Goal: Task Accomplishment & Management: Complete application form

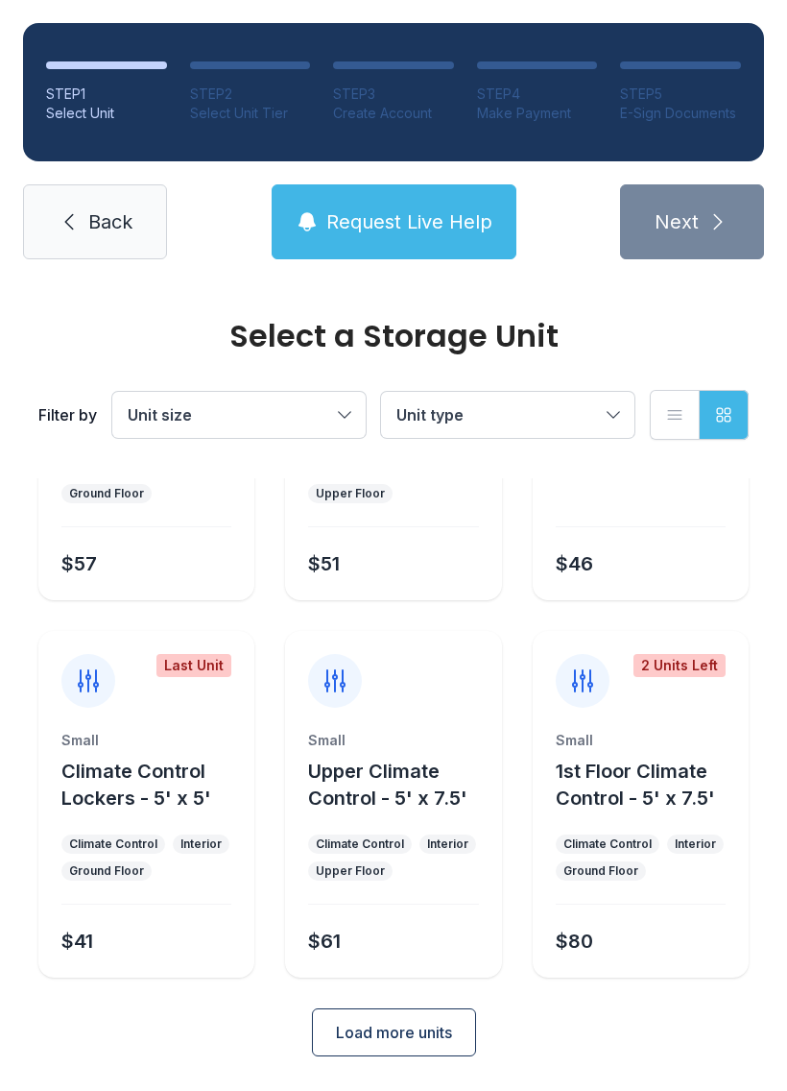
scroll to position [228, 0]
click at [382, 1019] on button "Load more units" at bounding box center [394, 1032] width 164 height 48
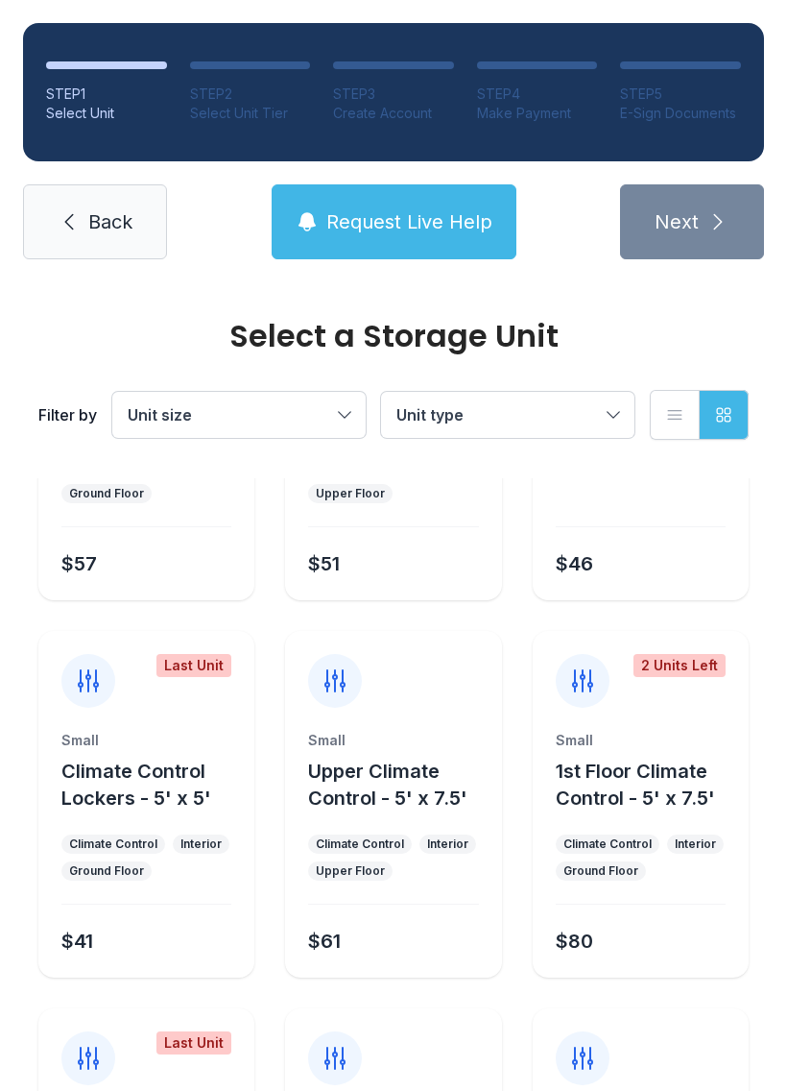
click at [43, 247] on link "Back" at bounding box center [95, 221] width 144 height 75
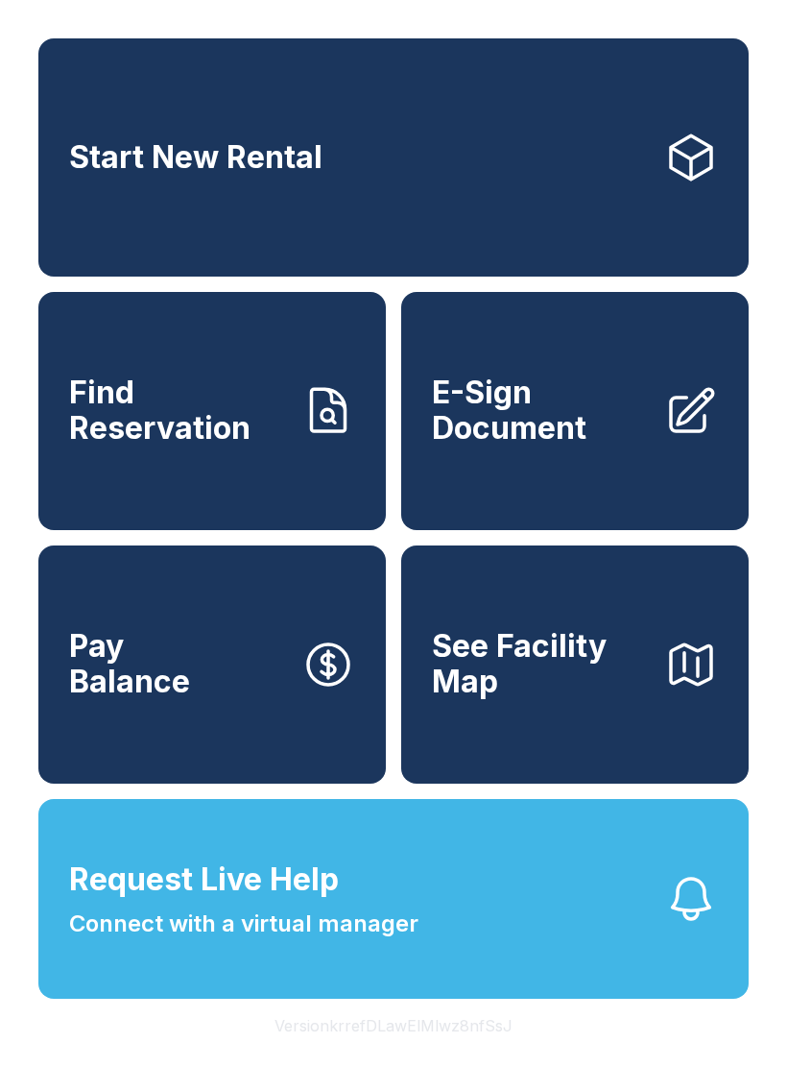
click at [350, 938] on span "Request Live Help Connect with a virtual manager" at bounding box center [243, 898] width 349 height 84
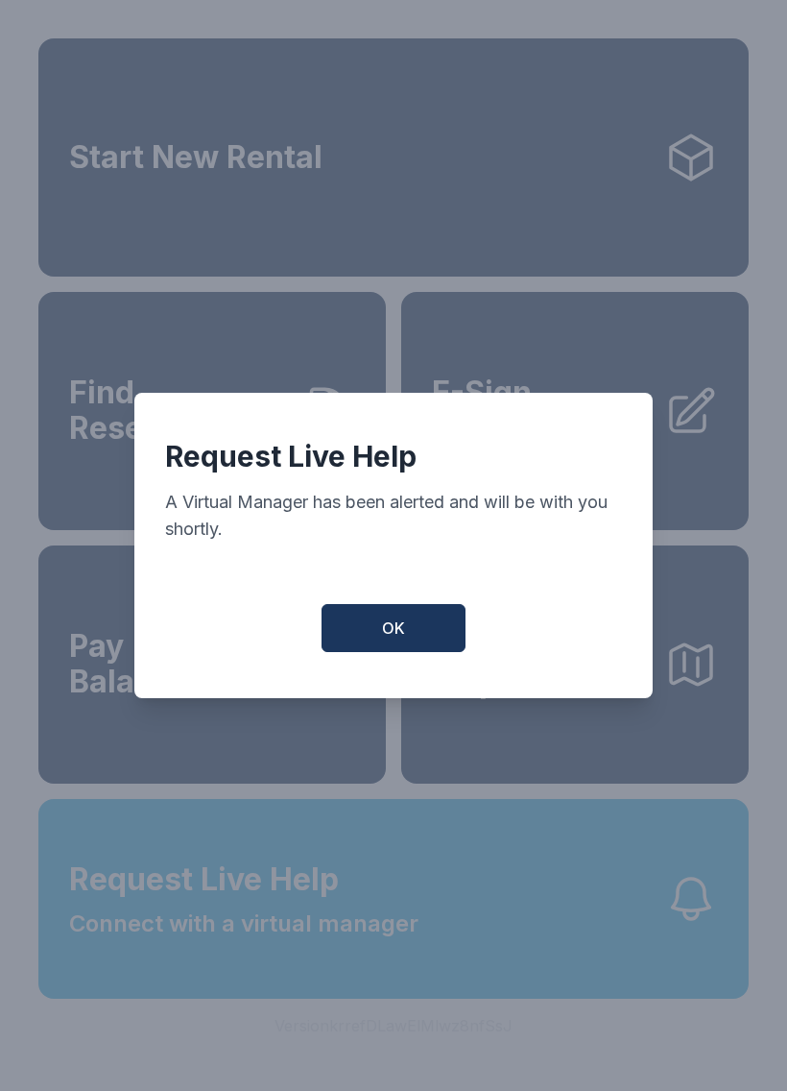
click at [412, 642] on button "OK" at bounding box center [394, 628] width 144 height 48
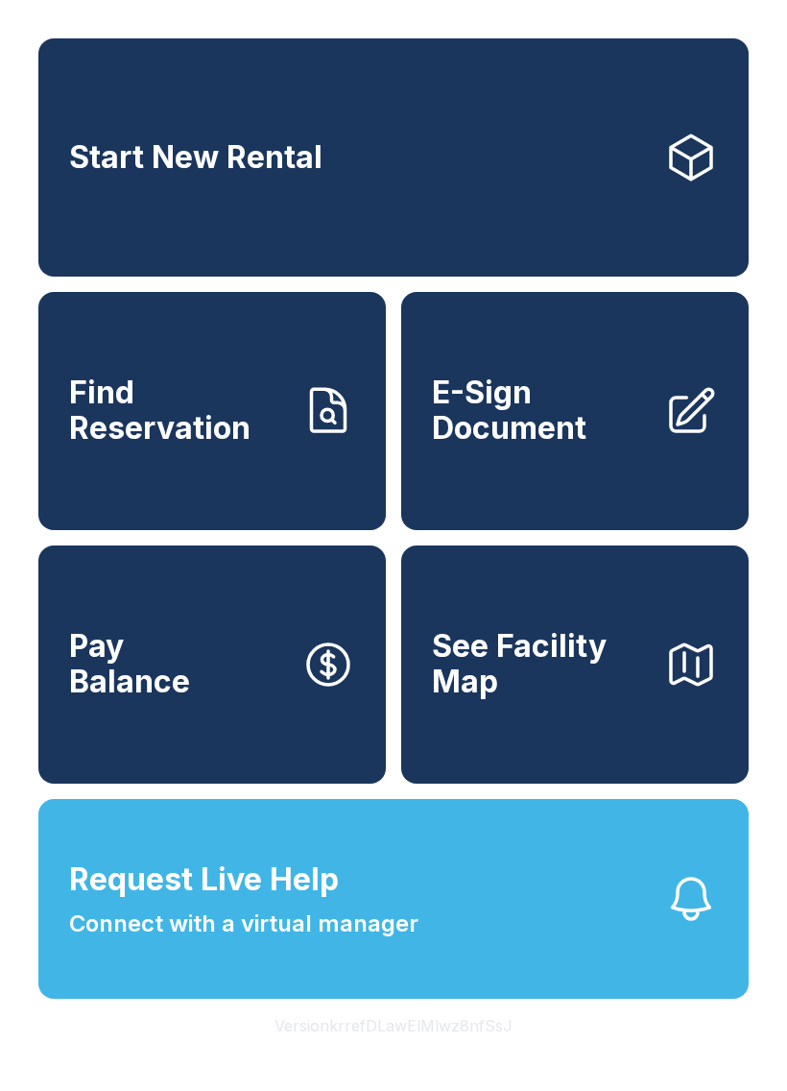
click at [518, 958] on button "Request Live Help Connect with a virtual manager" at bounding box center [393, 899] width 710 height 200
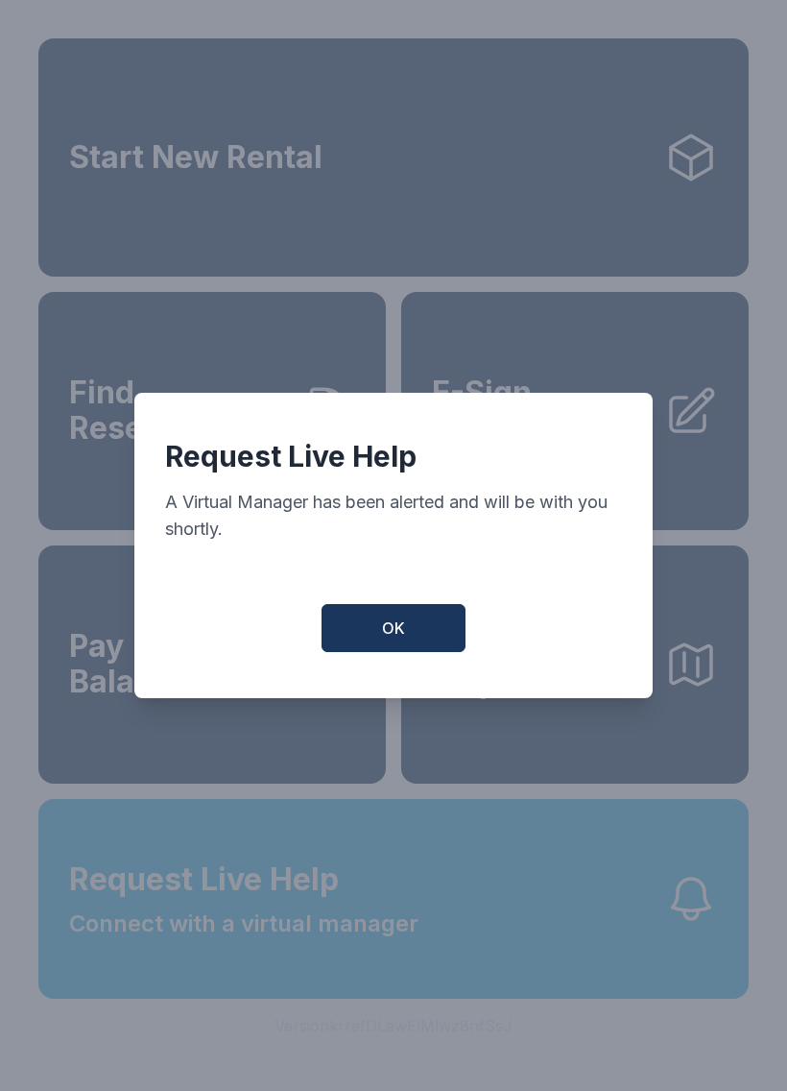
click at [425, 622] on button "OK" at bounding box center [394, 628] width 144 height 48
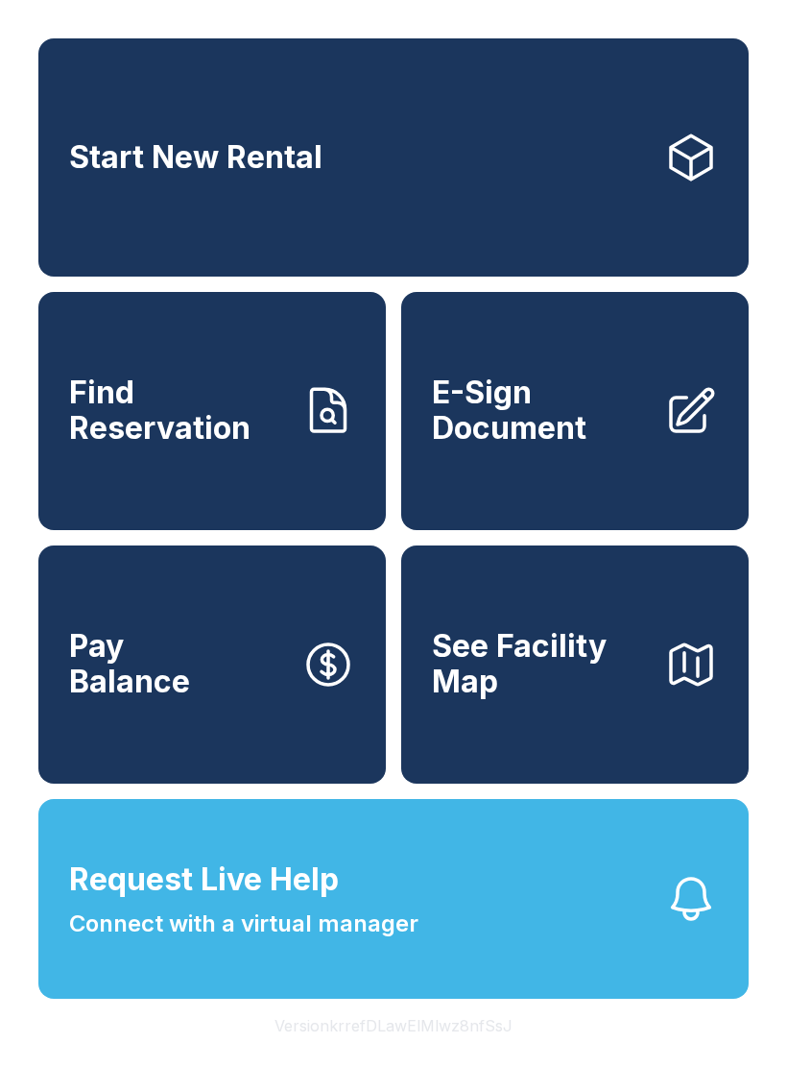
click at [381, 907] on span "Request Live Help Connect with a virtual manager" at bounding box center [243, 898] width 349 height 84
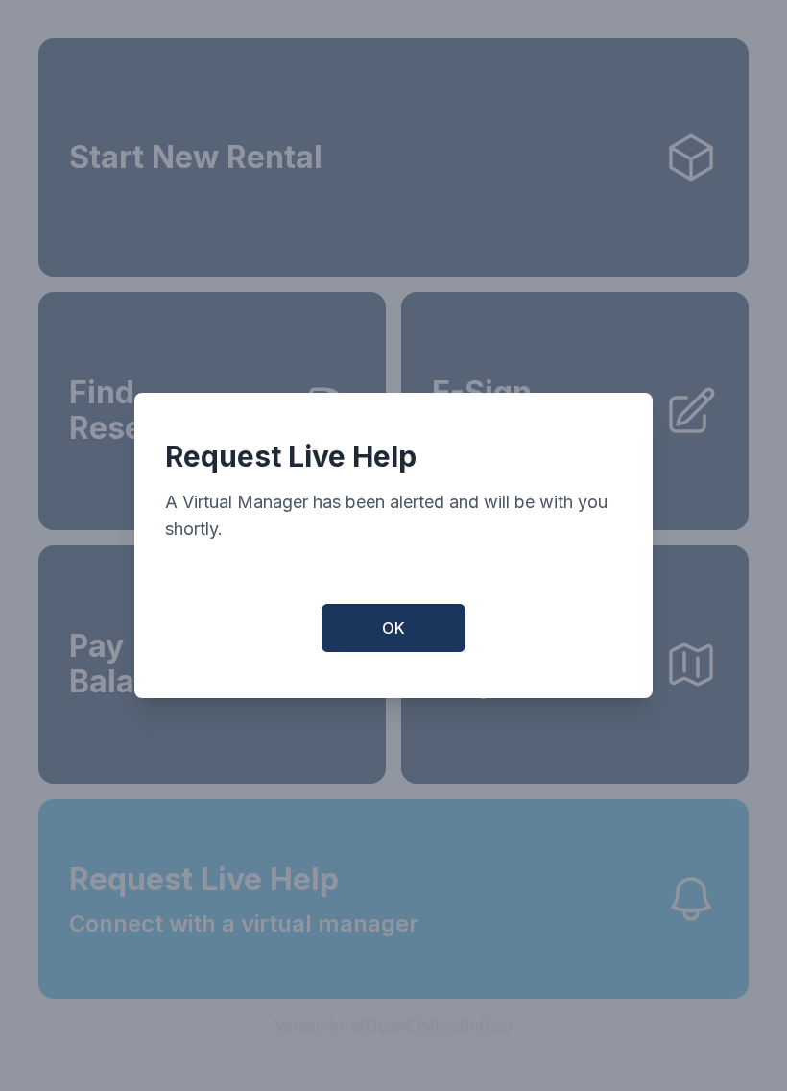
click at [412, 652] on button "OK" at bounding box center [394, 628] width 144 height 48
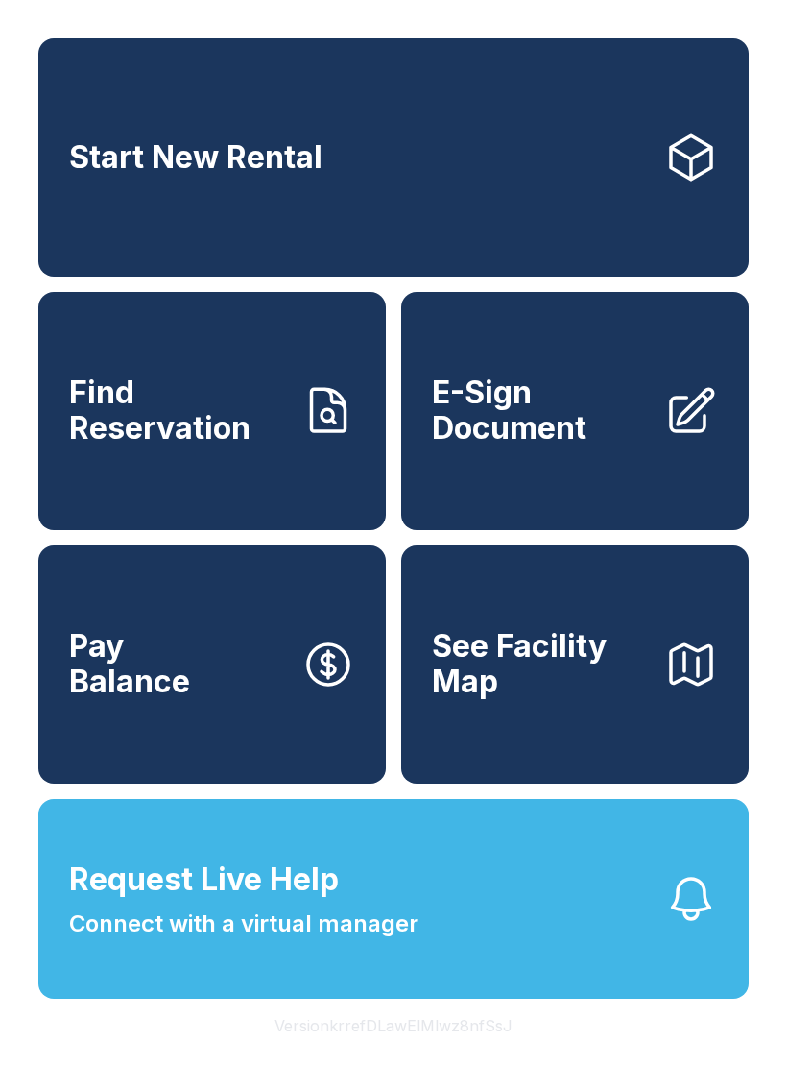
click at [325, 188] on link "Start New Rental" at bounding box center [393, 157] width 710 height 238
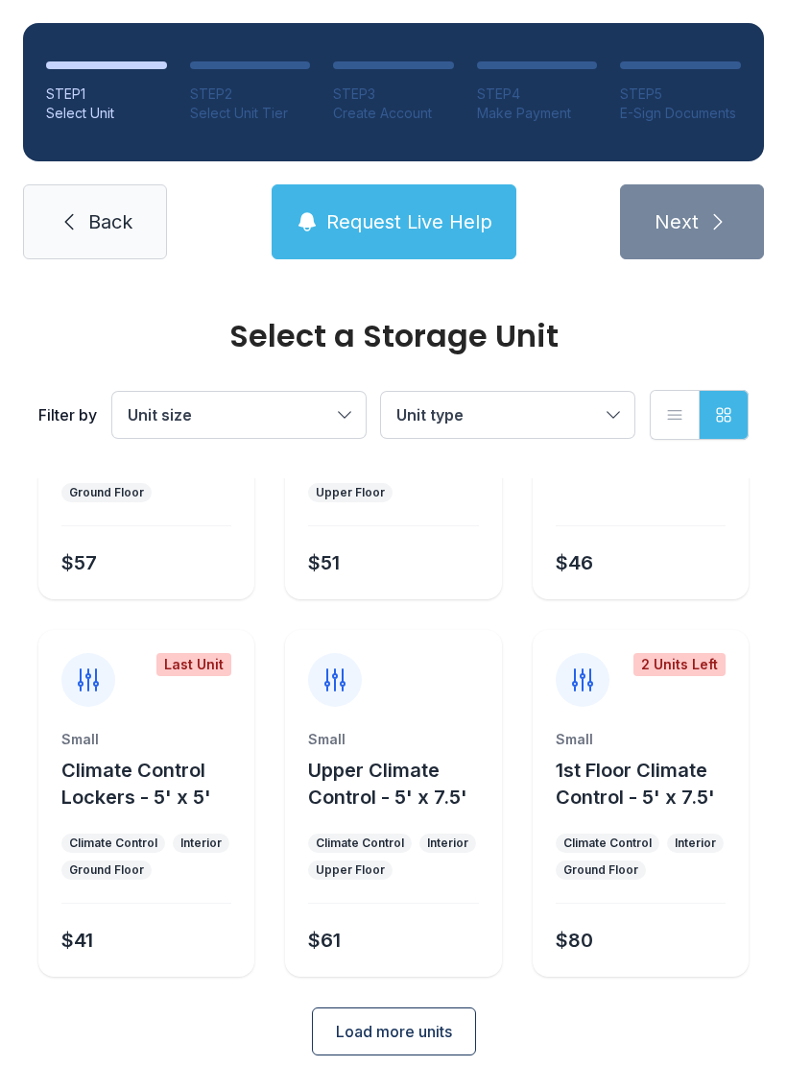
scroll to position [228, 0]
click at [410, 1036] on span "Load more units" at bounding box center [394, 1032] width 116 height 23
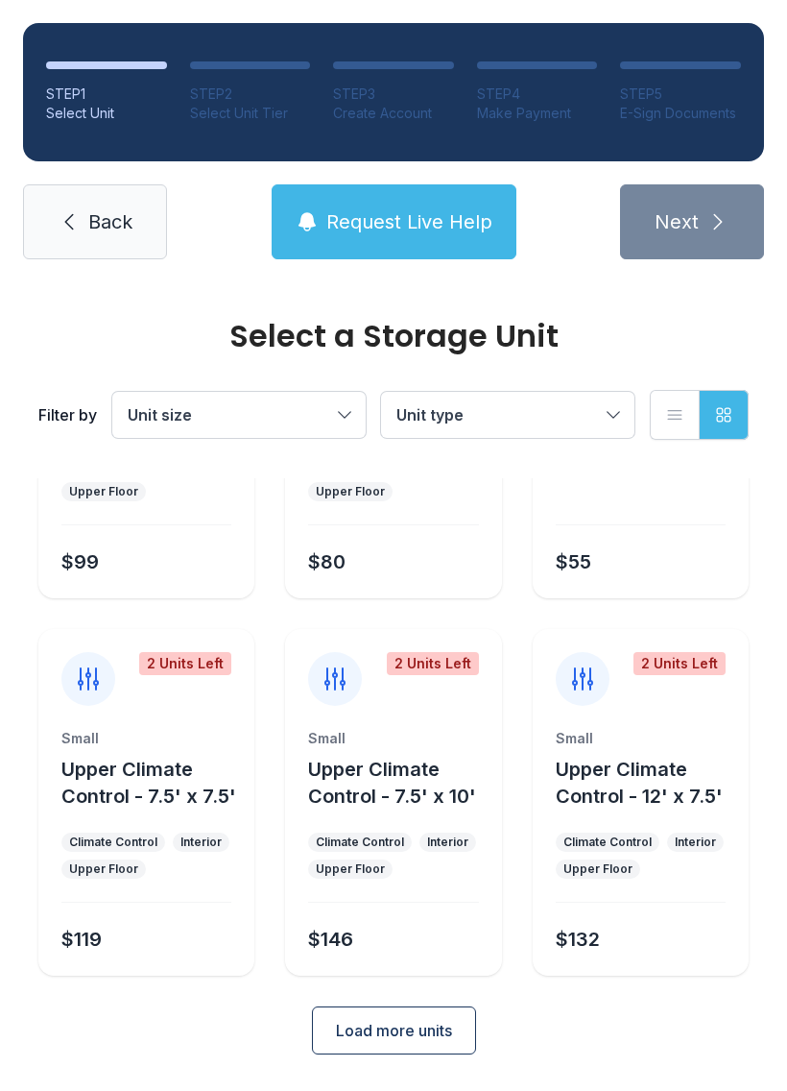
scroll to position [983, 0]
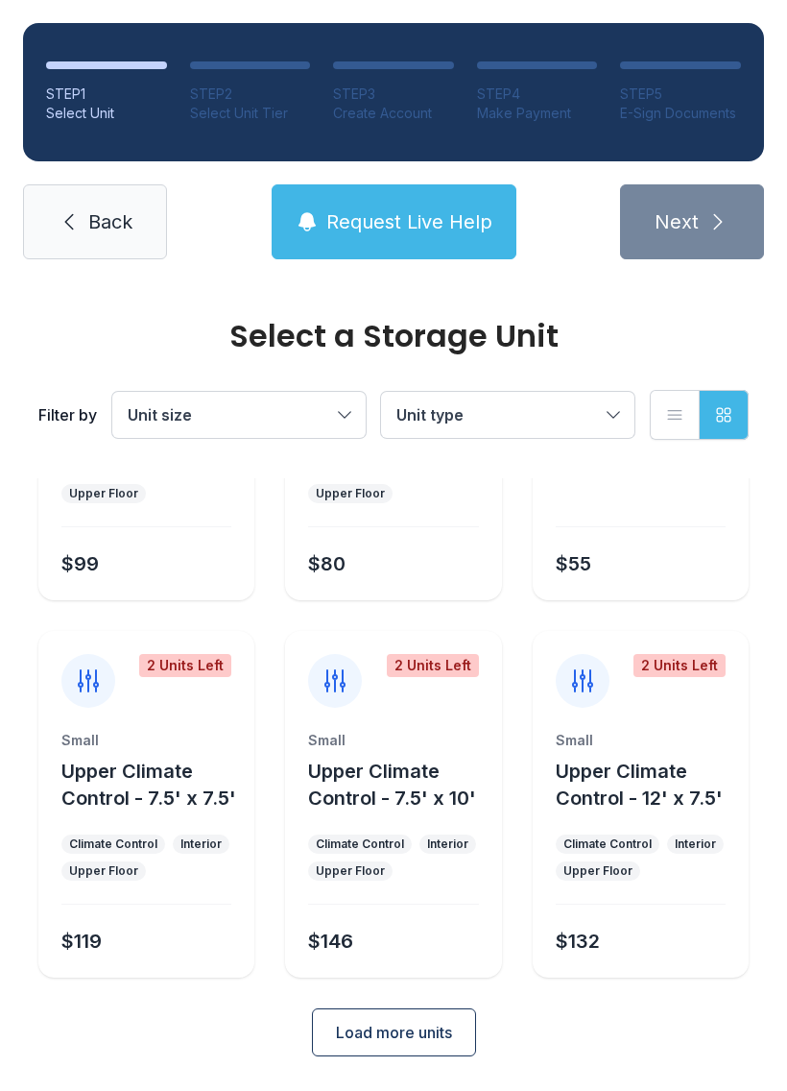
click at [110, 228] on span "Back" at bounding box center [110, 221] width 44 height 27
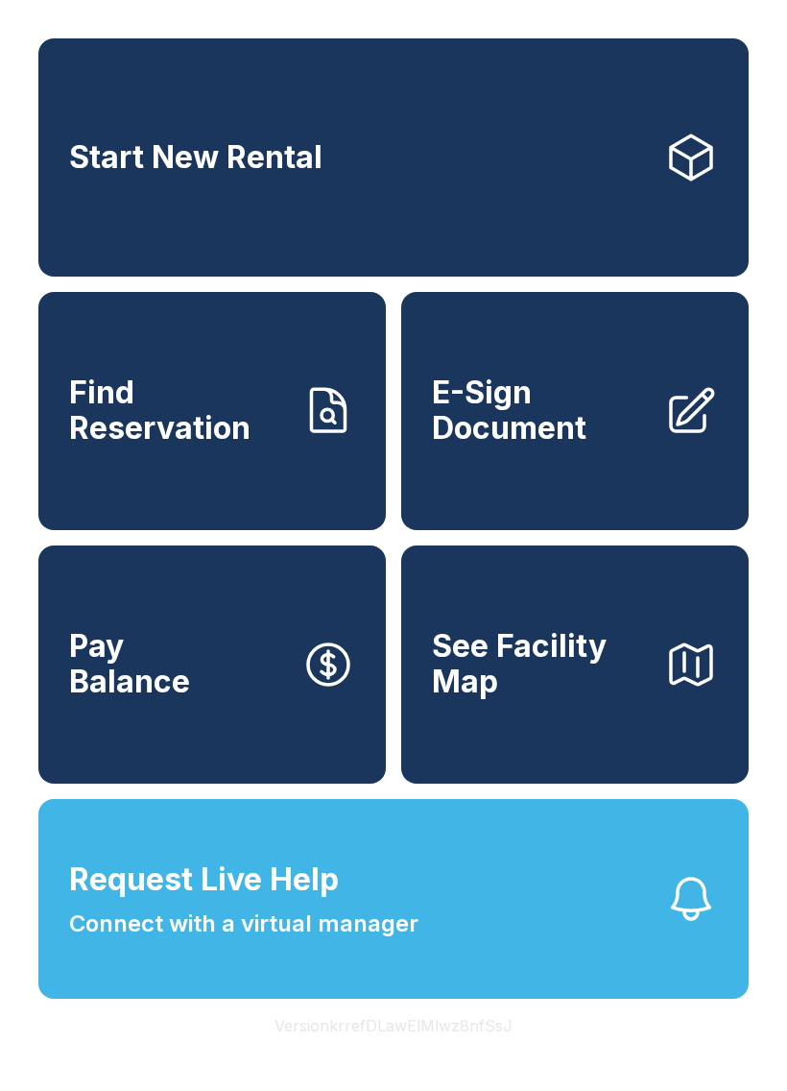
click at [204, 432] on span "Find Reservation" at bounding box center [177, 410] width 217 height 70
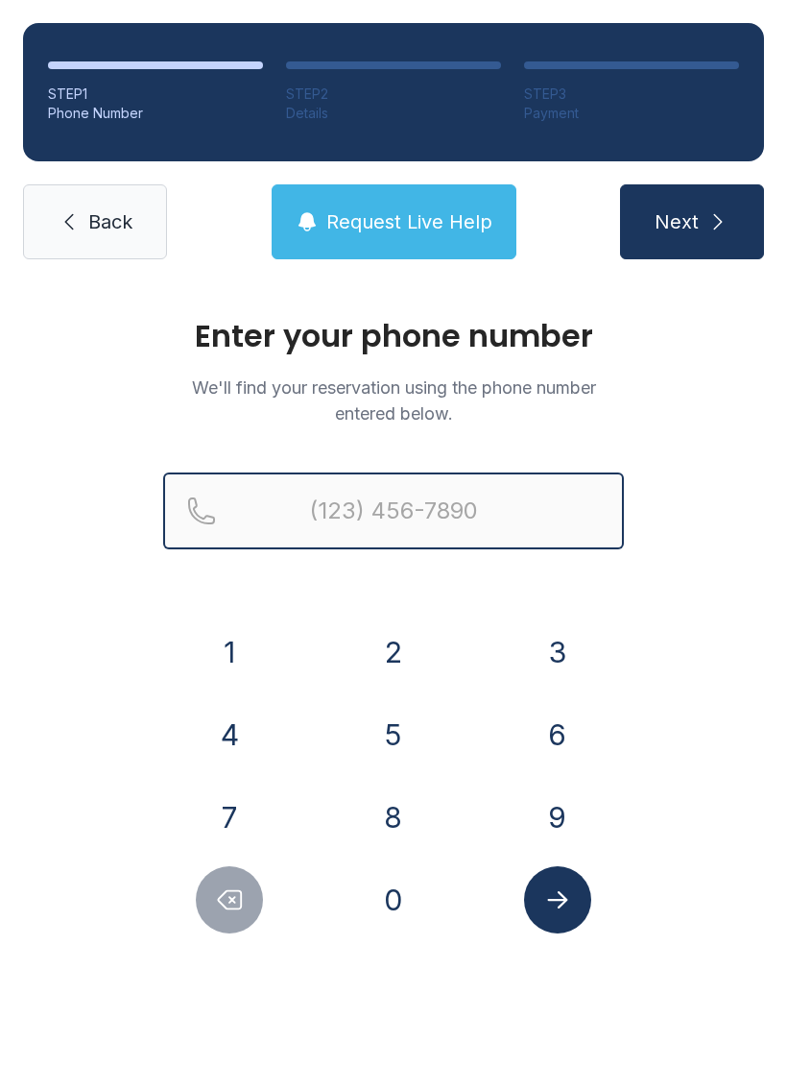
click at [335, 501] on input "Reservation phone number" at bounding box center [393, 510] width 461 height 77
type input "[PHONE_NUMBER]"
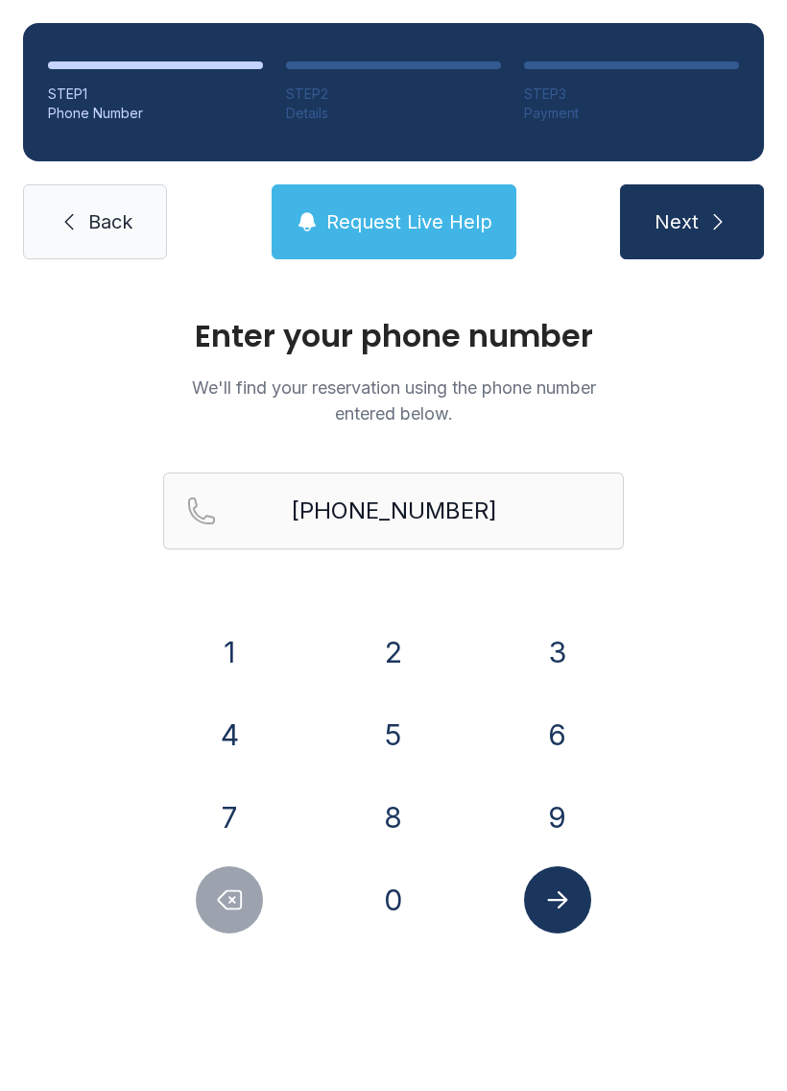
click at [718, 232] on icon "submit" at bounding box center [718, 221] width 23 height 23
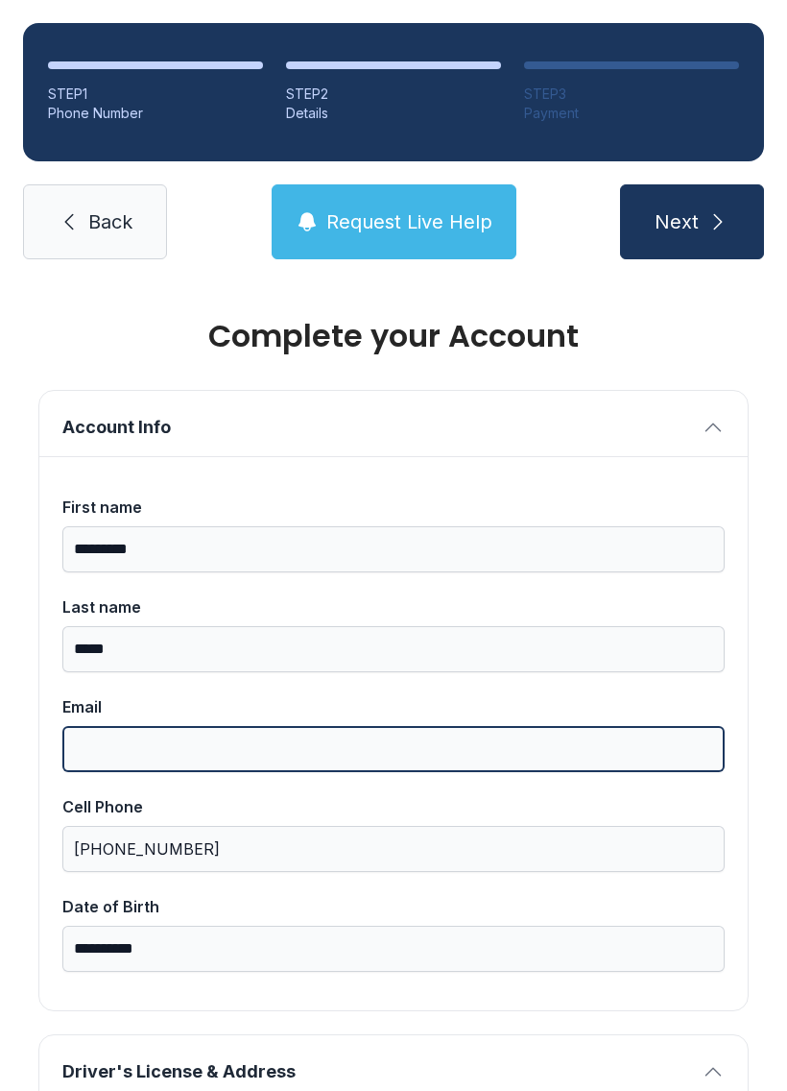
click at [129, 762] on input "Email" at bounding box center [393, 749] width 662 height 46
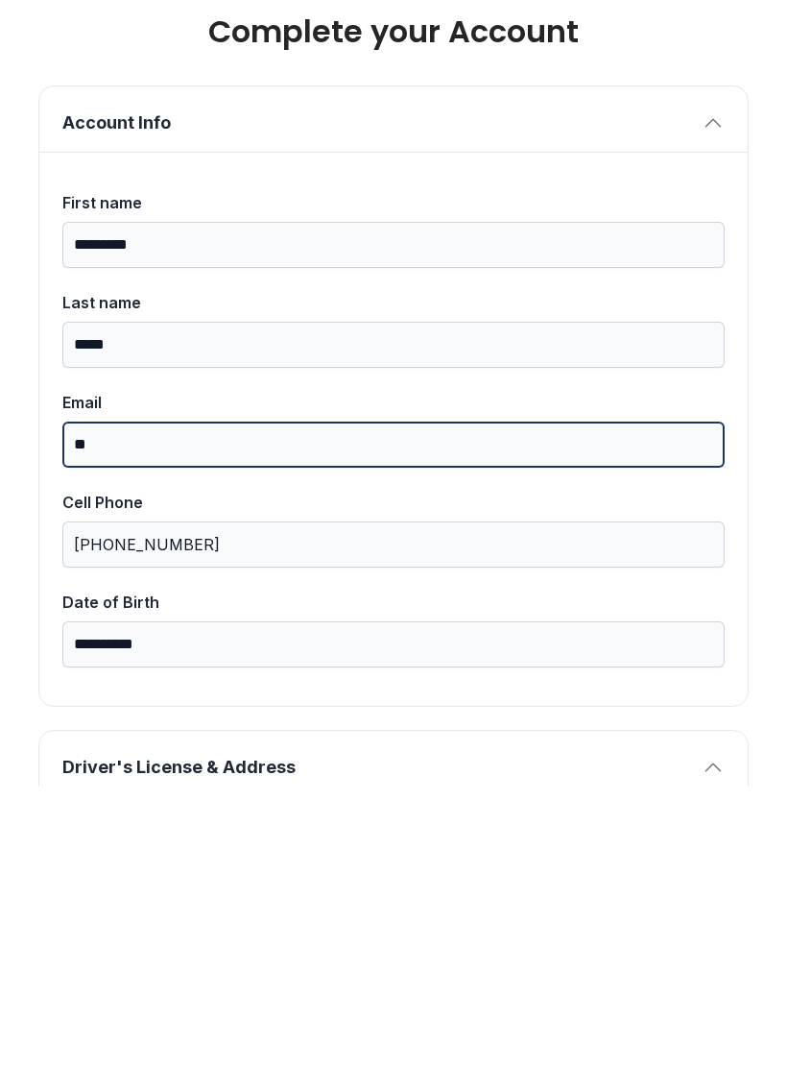
type input "*"
click at [691, 184] on button "Next" at bounding box center [692, 221] width 144 height 75
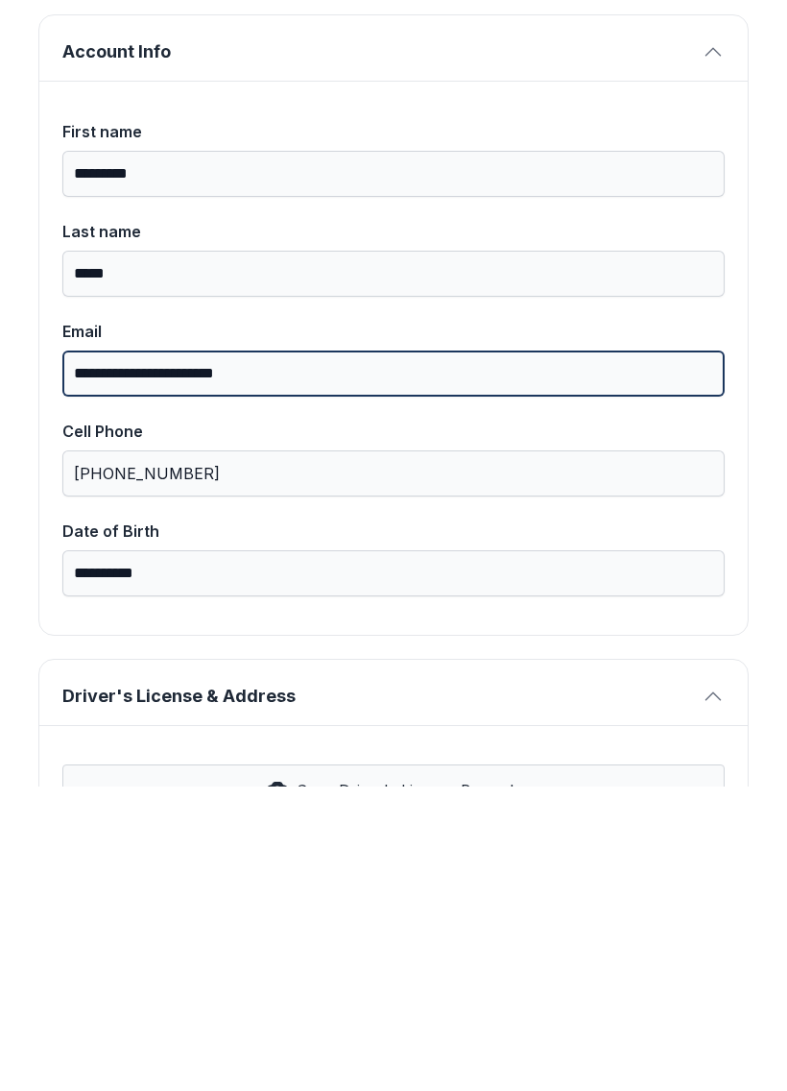
scroll to position [108, 0]
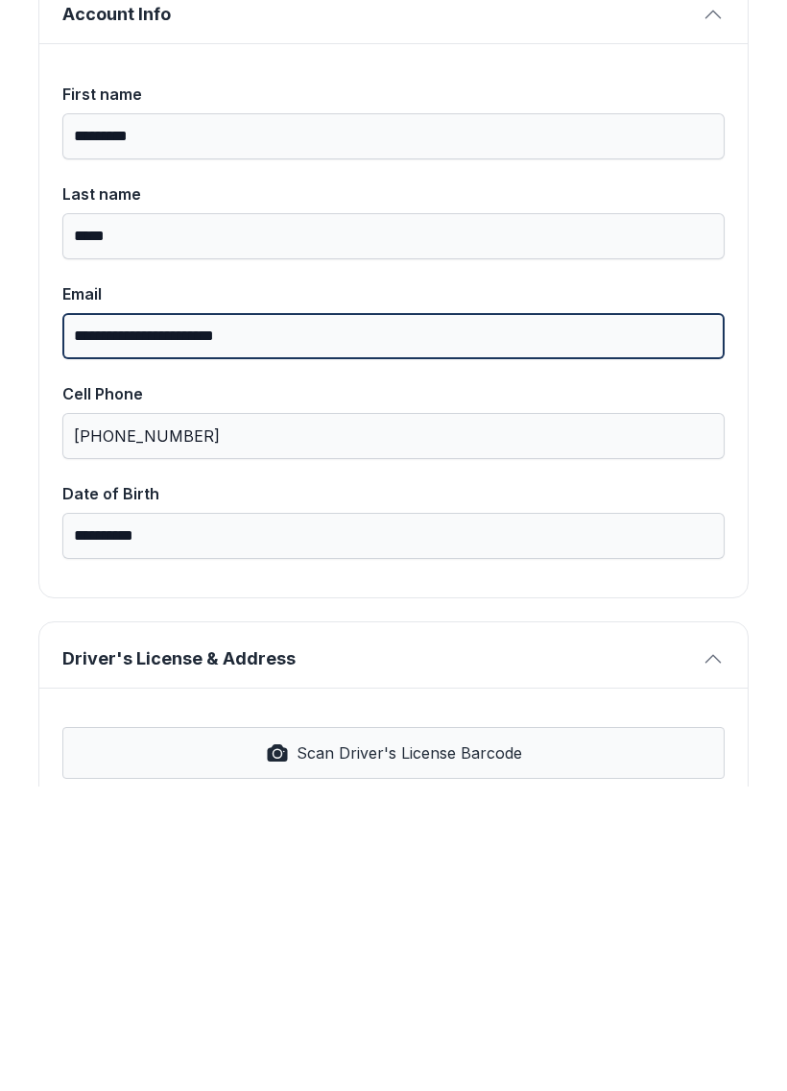
type input "**********"
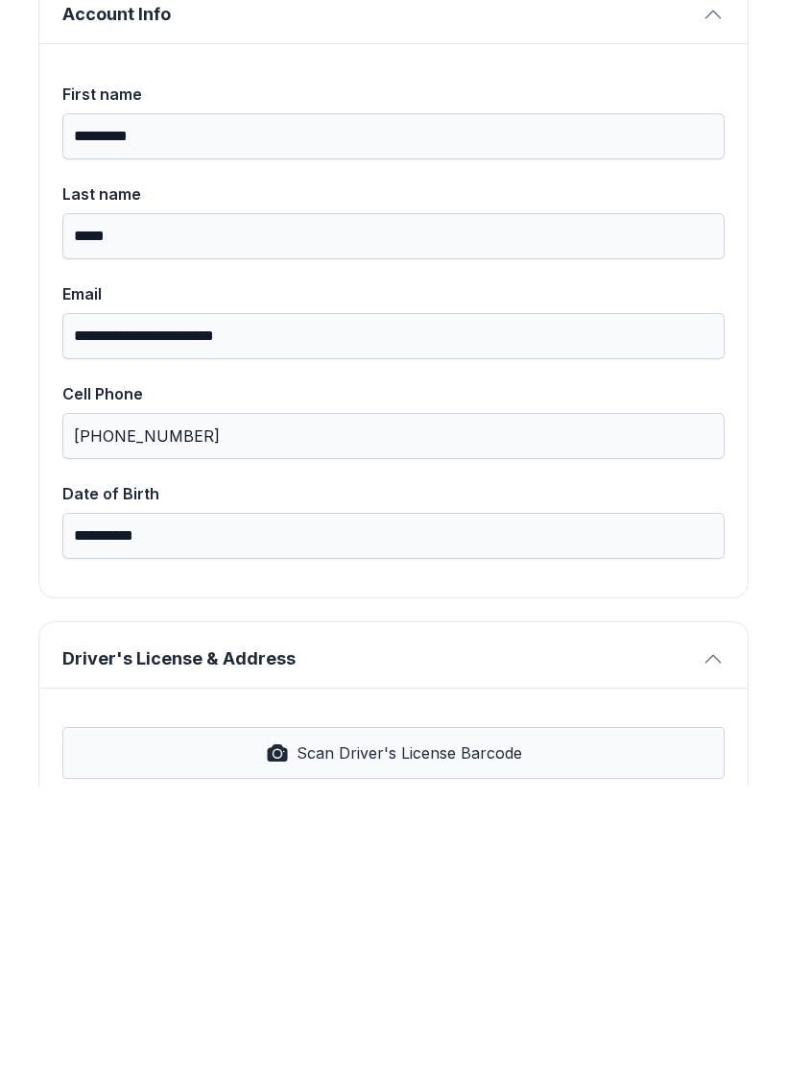
click at [356, 1046] on span "Scan Driver's License Barcode" at bounding box center [410, 1057] width 226 height 23
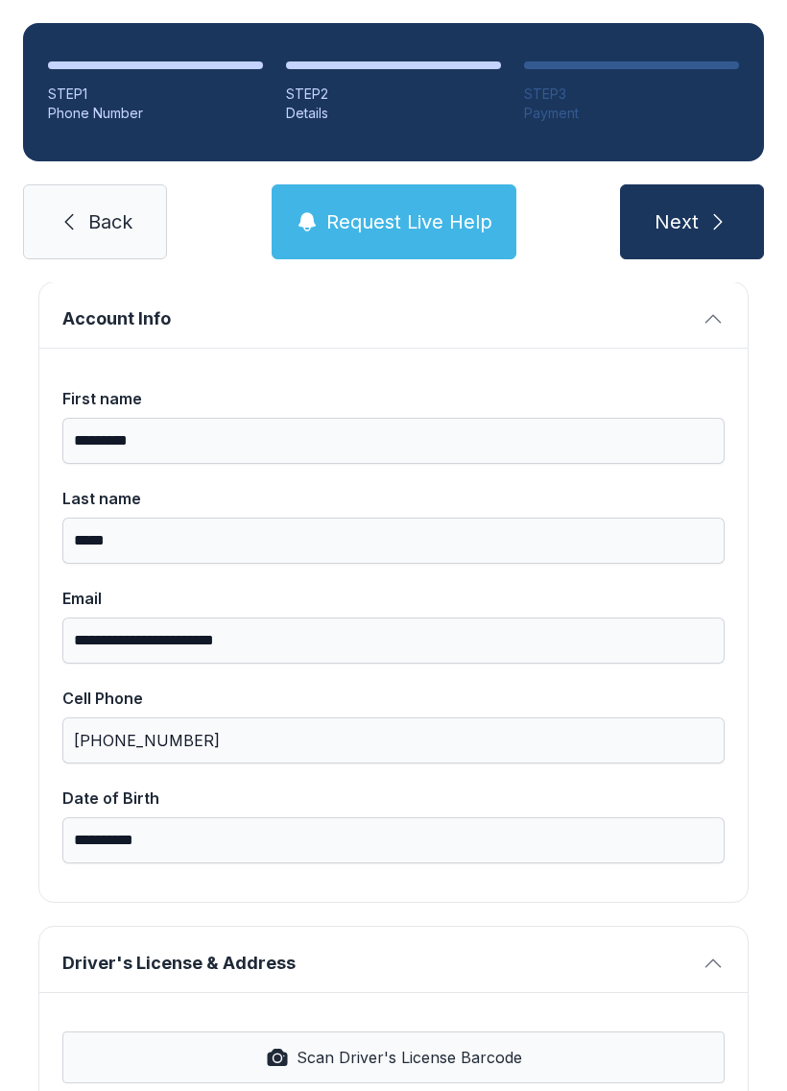
select select "**"
type input "**********"
select select "**"
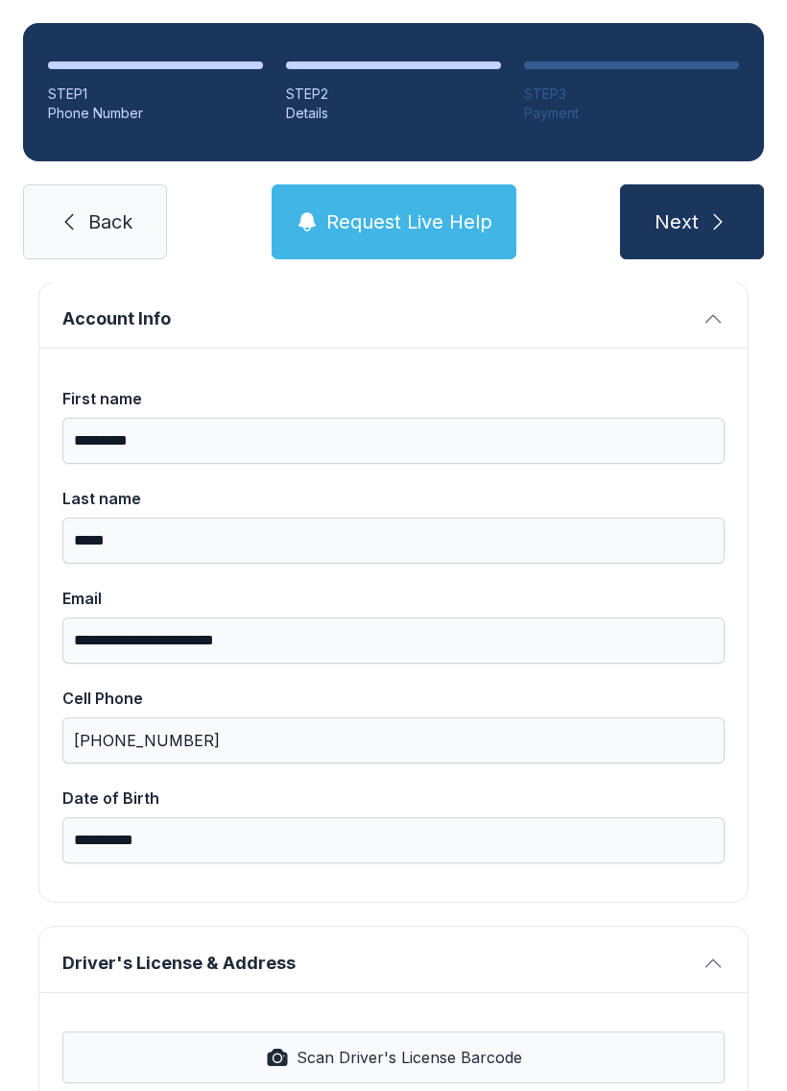
type input "*****"
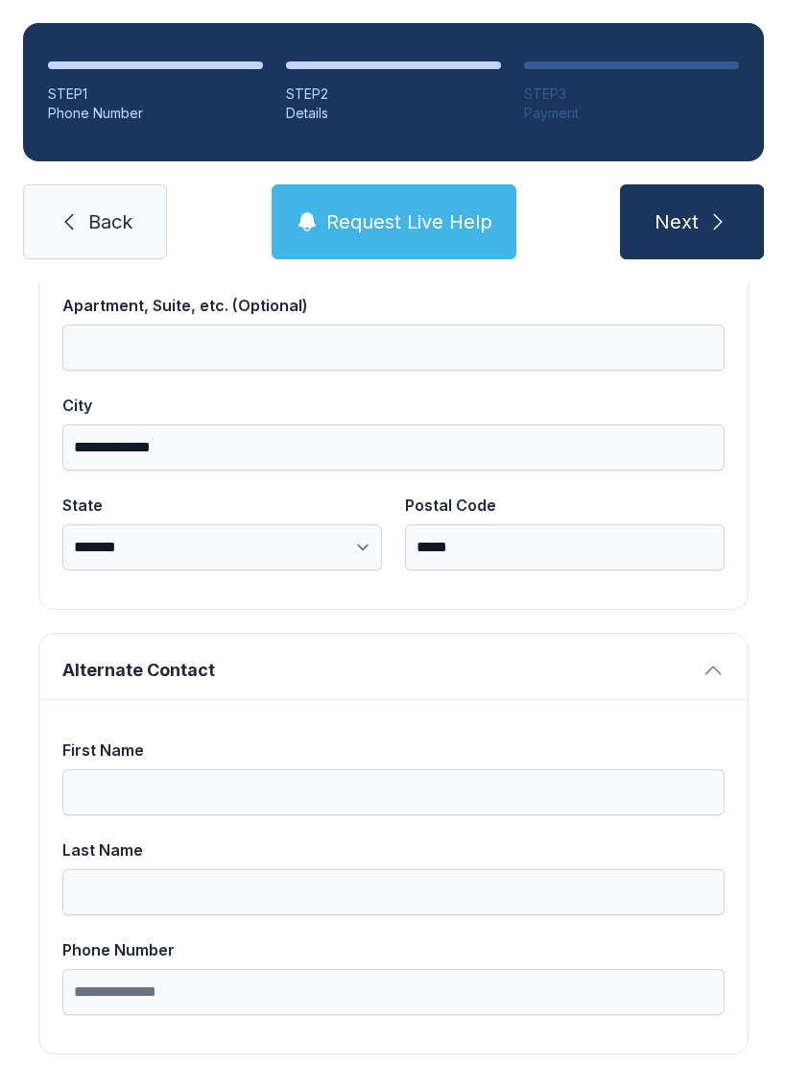
scroll to position [1218, 0]
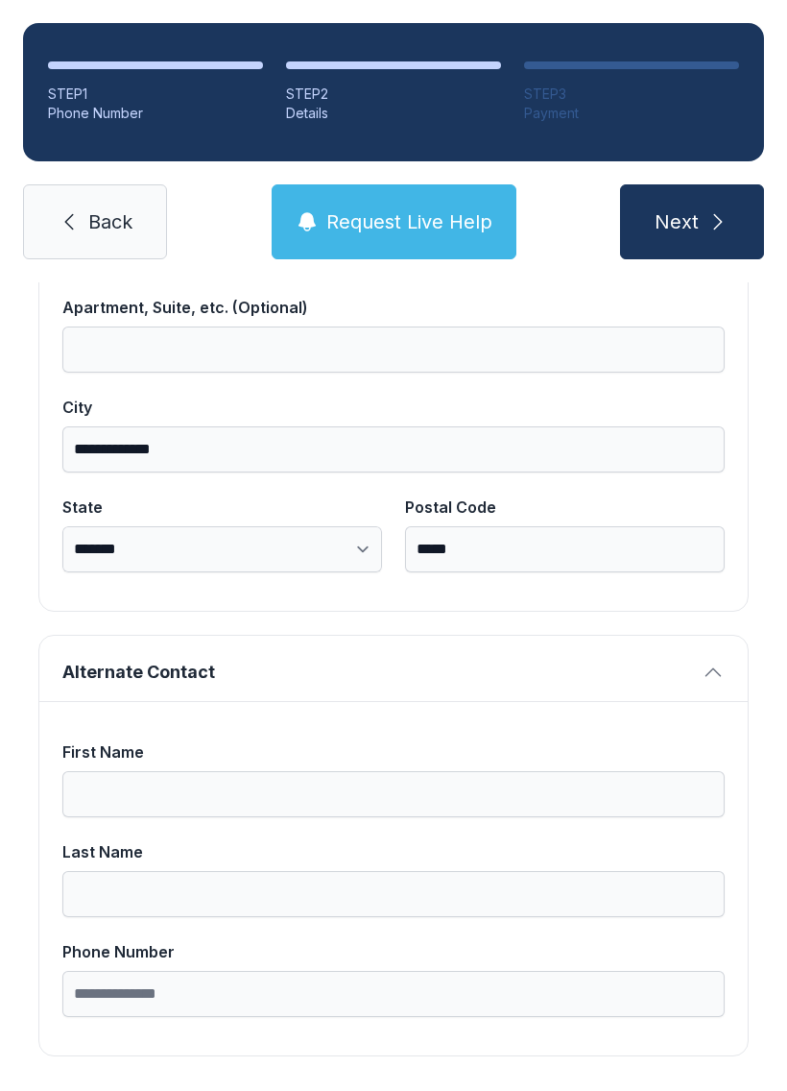
click at [151, 771] on input "First Name" at bounding box center [393, 794] width 662 height 46
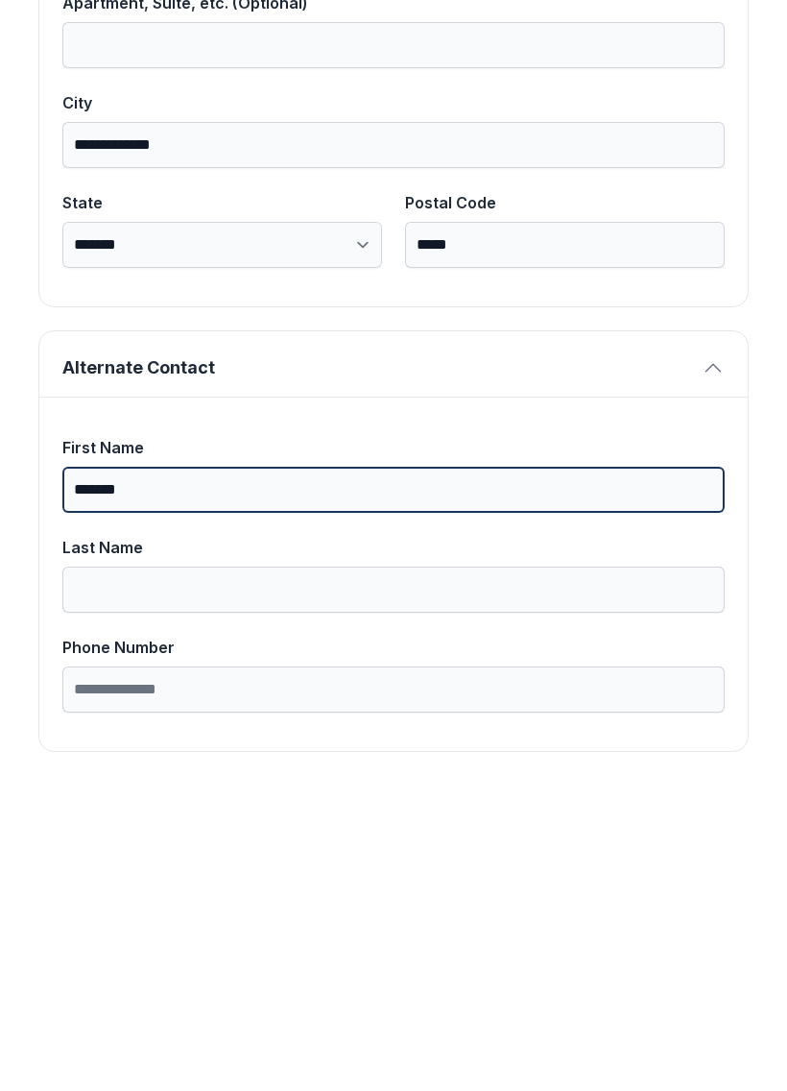
type input "******"
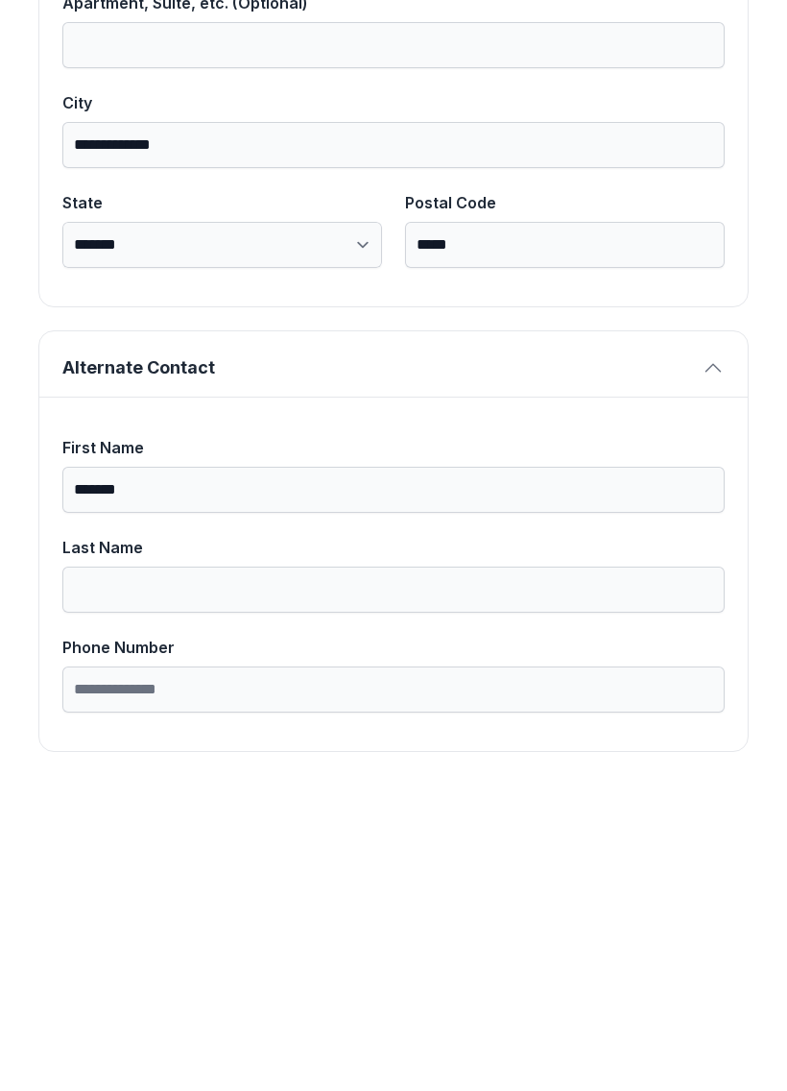
click at [138, 871] on input "Last Name" at bounding box center [393, 894] width 662 height 46
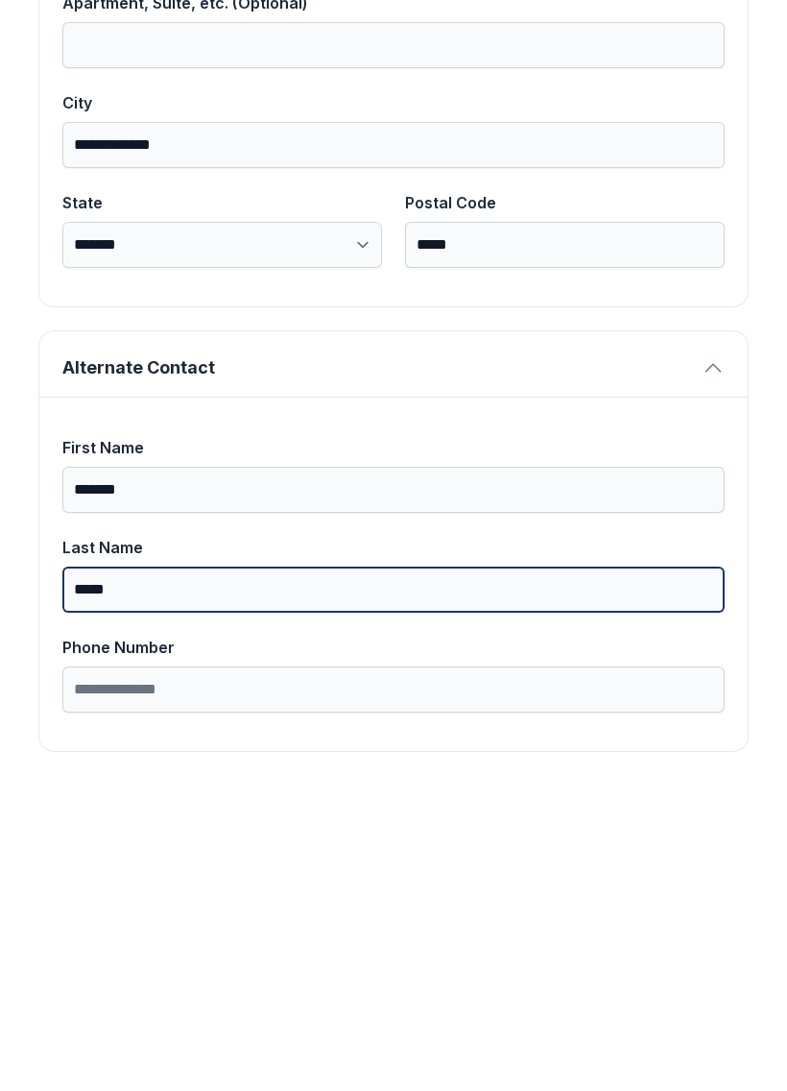
type input "*****"
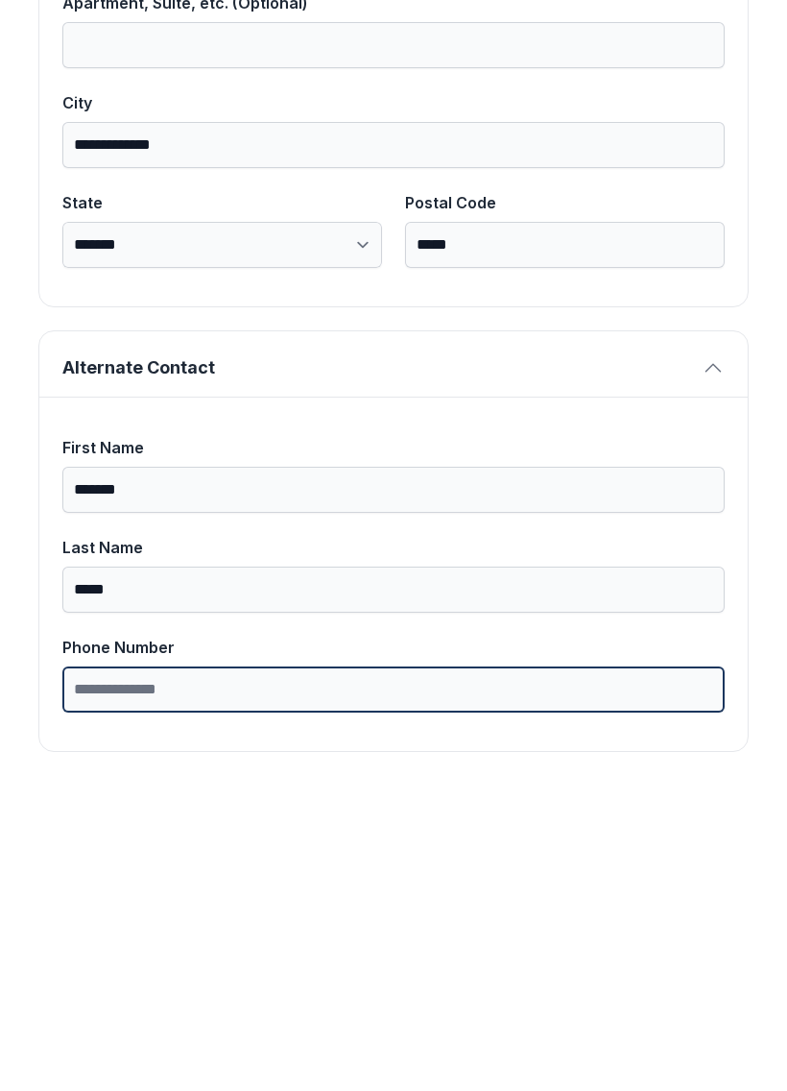
click at [157, 971] on input "Phone Number" at bounding box center [393, 994] width 662 height 46
type input "**********"
click at [691, 184] on button "Next" at bounding box center [692, 221] width 144 height 75
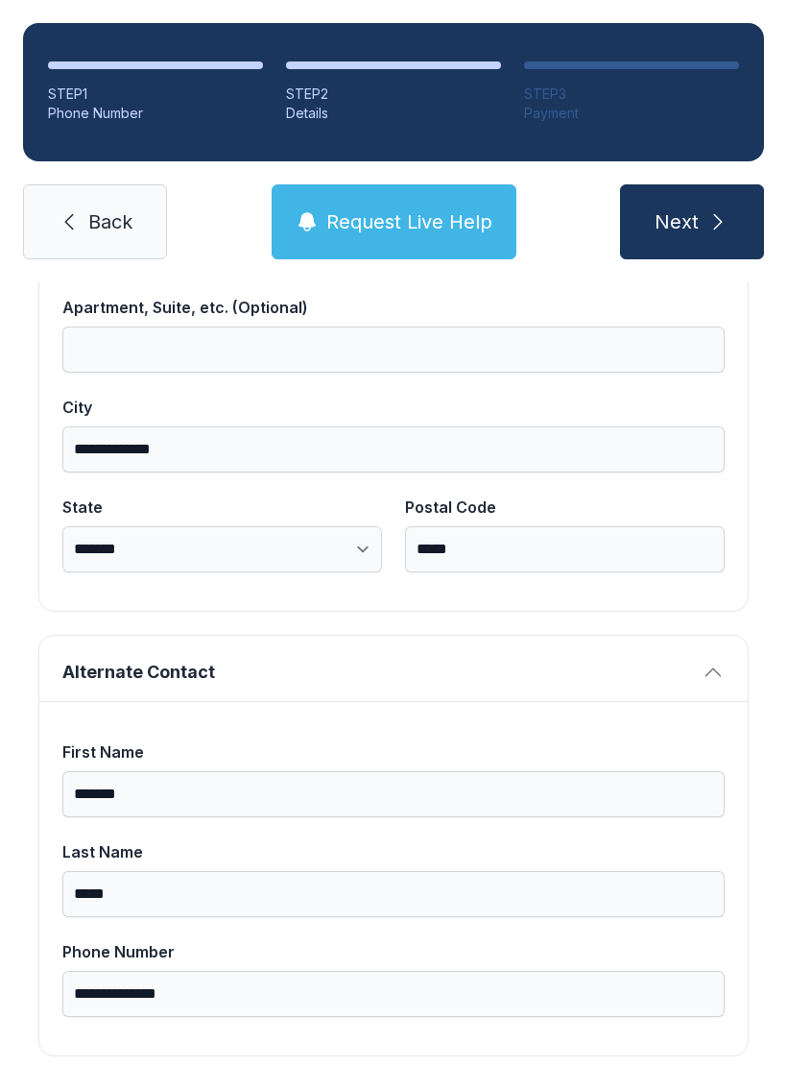
click at [691, 208] on span "Next" at bounding box center [677, 221] width 44 height 27
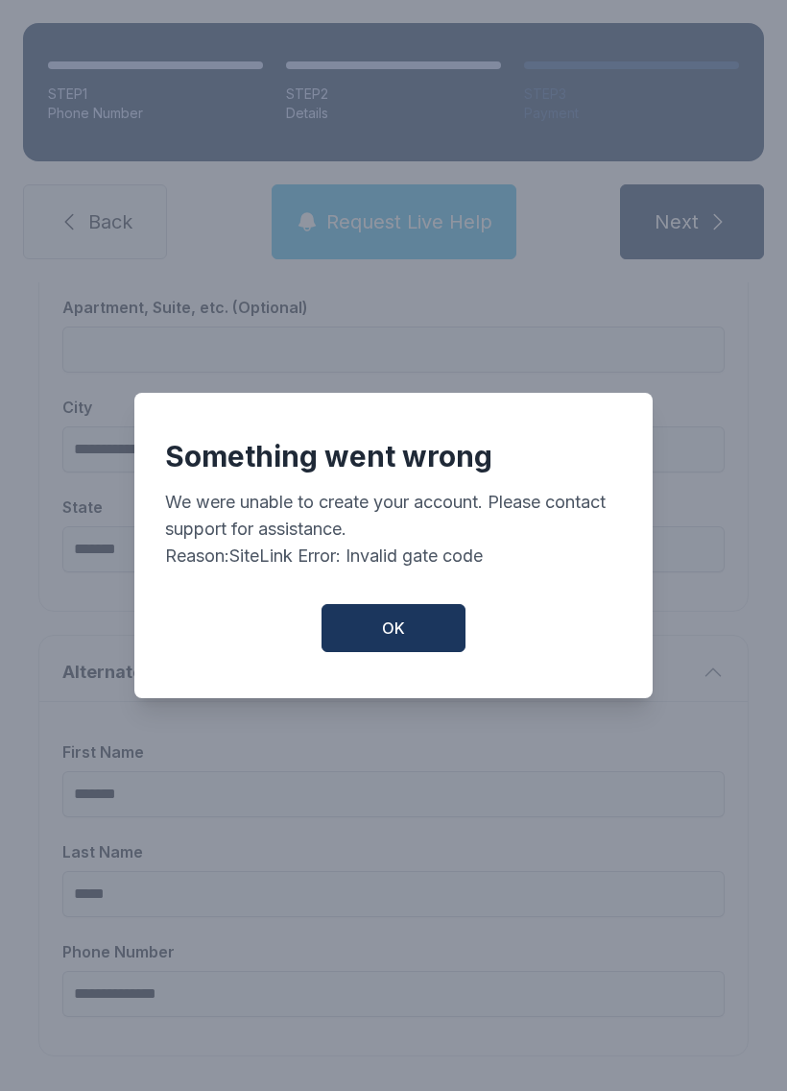
click at [409, 631] on button "OK" at bounding box center [394, 628] width 144 height 48
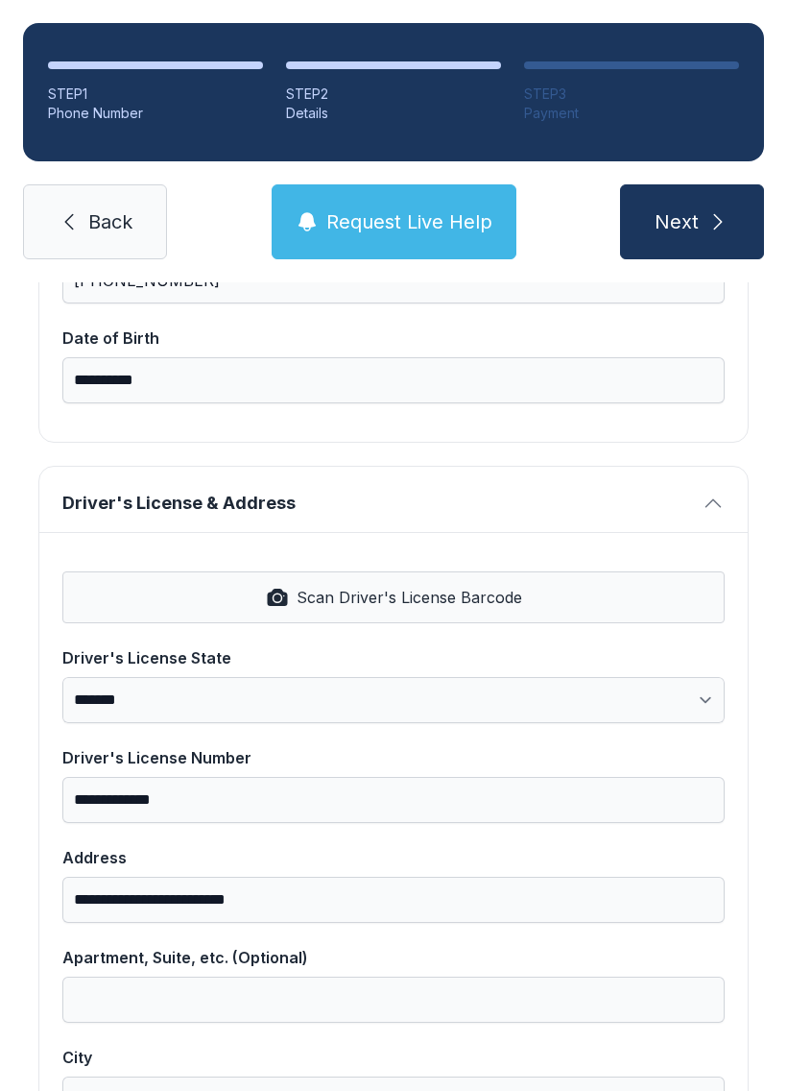
click at [669, 208] on span "Next" at bounding box center [677, 221] width 44 height 27
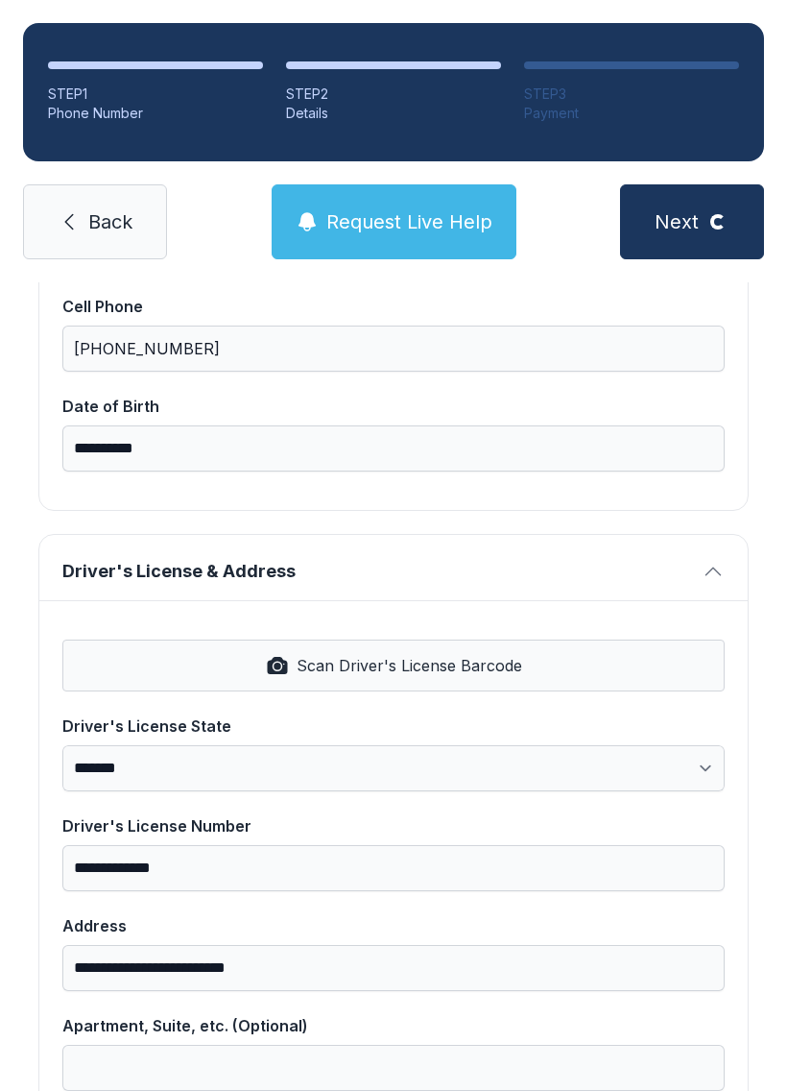
scroll to position [499, 0]
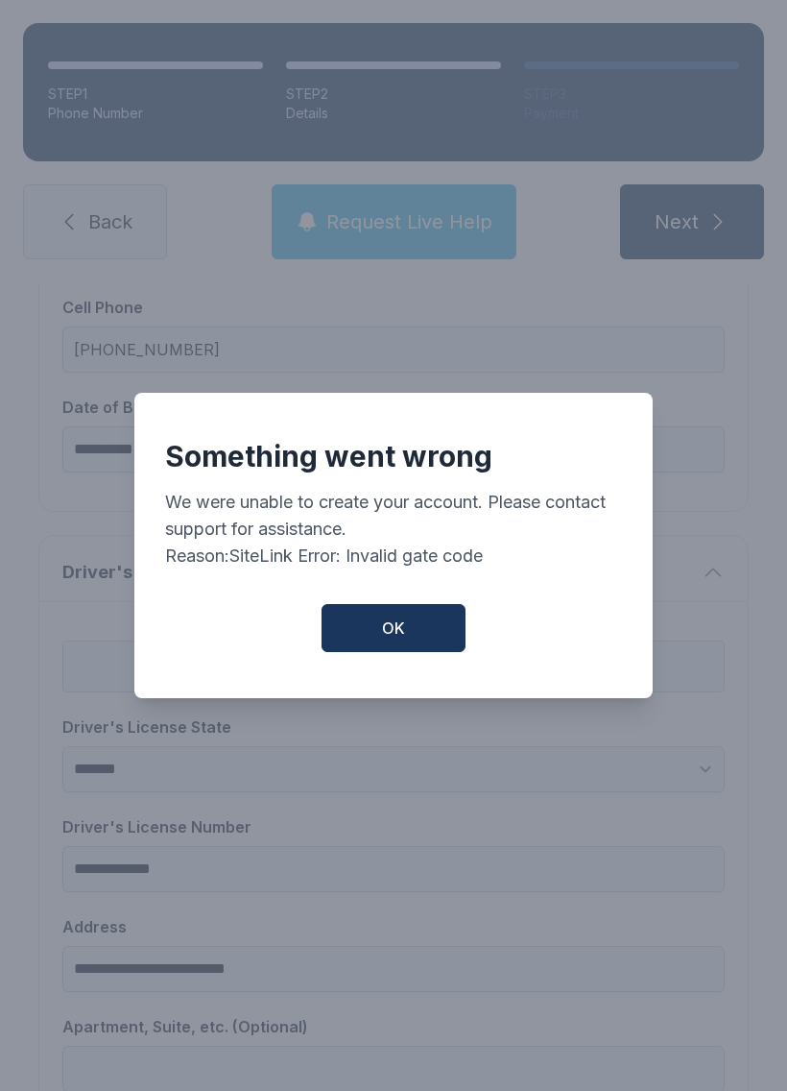
click at [398, 633] on span "OK" at bounding box center [393, 627] width 23 height 23
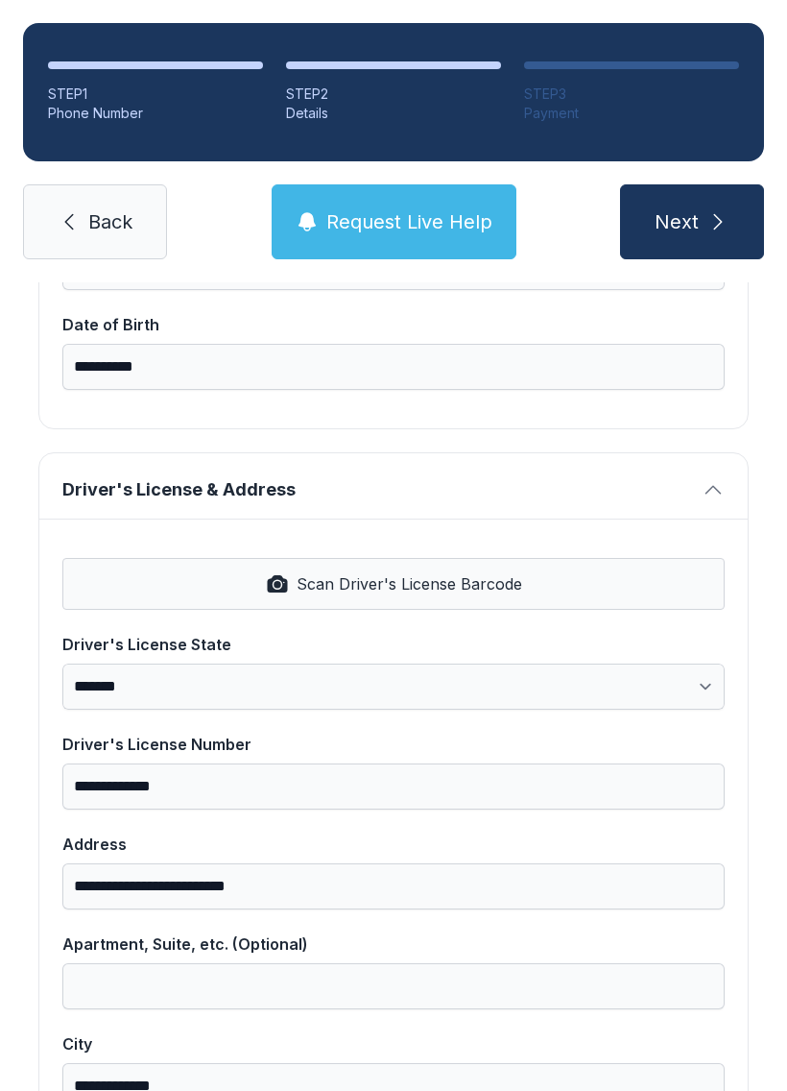
scroll to position [584, 0]
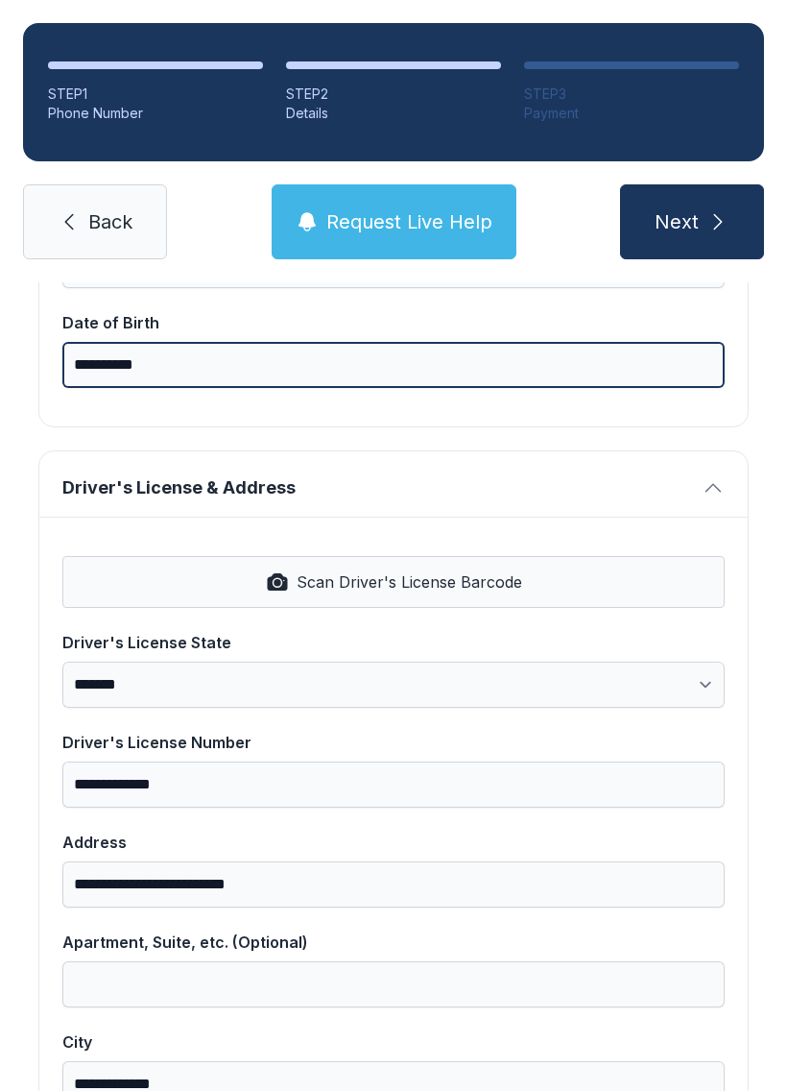
click at [190, 342] on input "**********" at bounding box center [393, 365] width 662 height 46
click at [691, 184] on button "Next" at bounding box center [692, 221] width 144 height 75
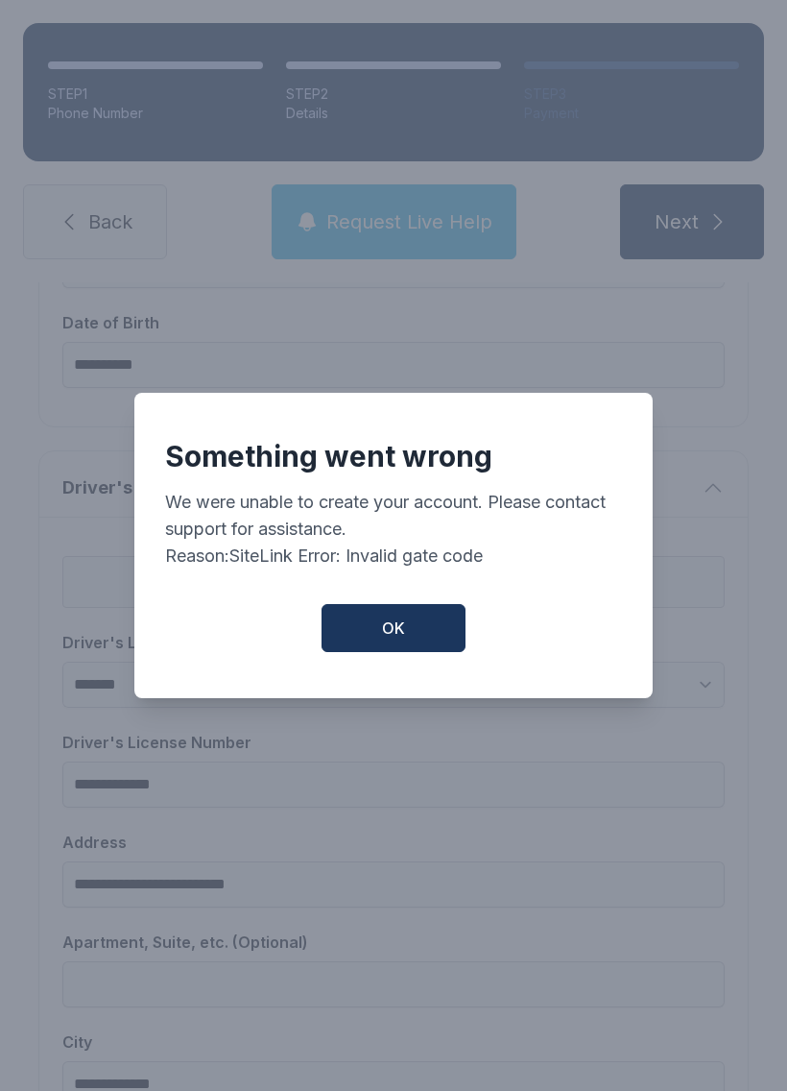
click at [402, 606] on button "OK" at bounding box center [394, 628] width 144 height 48
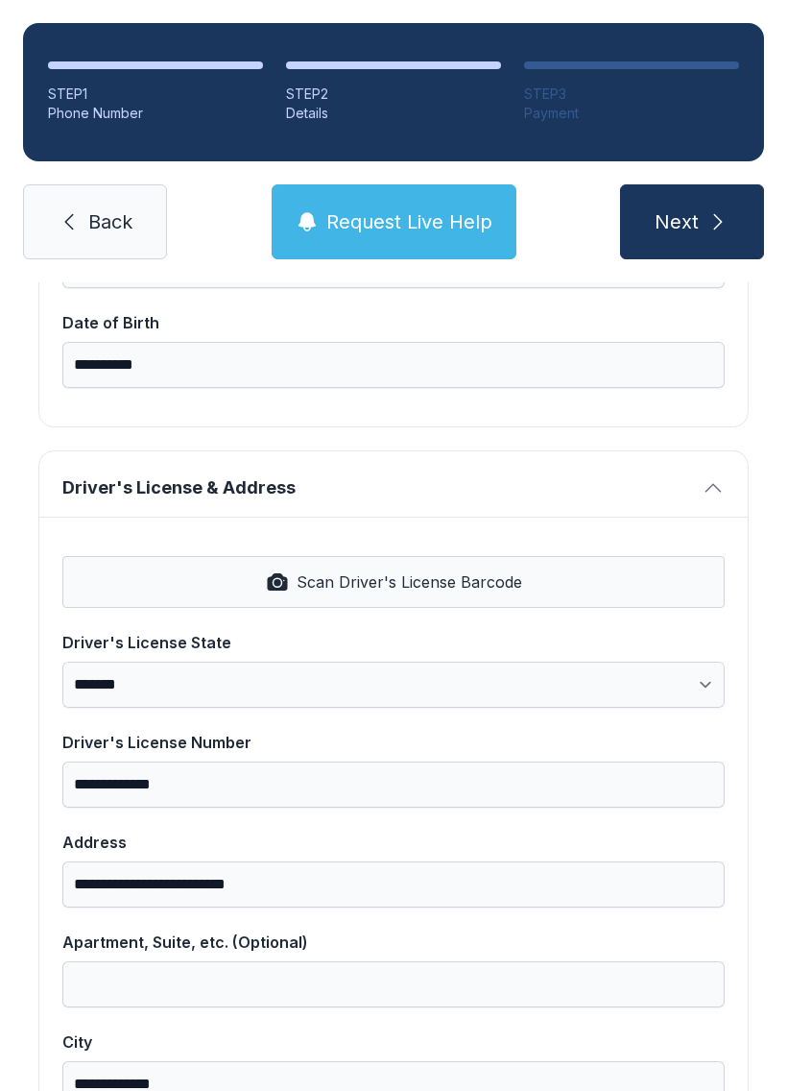
click at [183, 342] on input "**********" at bounding box center [393, 365] width 662 height 46
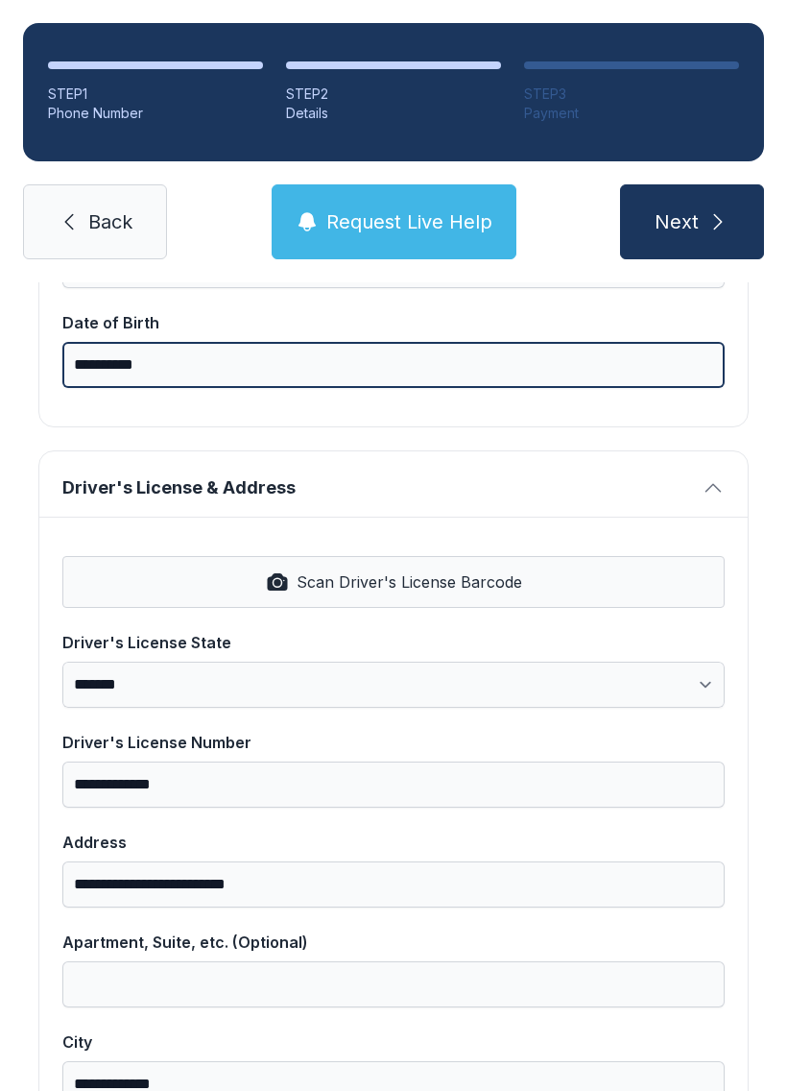
type input "**********"
click at [691, 184] on button "Next" at bounding box center [692, 221] width 144 height 75
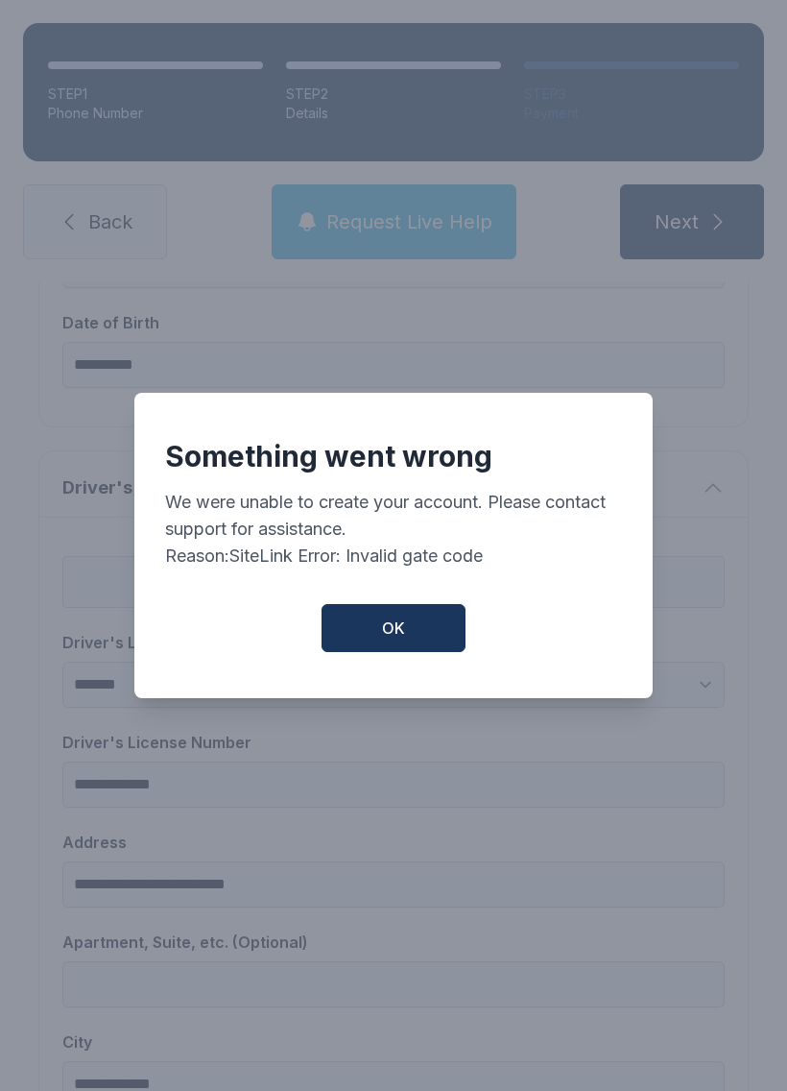
click at [404, 619] on span "OK" at bounding box center [393, 627] width 23 height 23
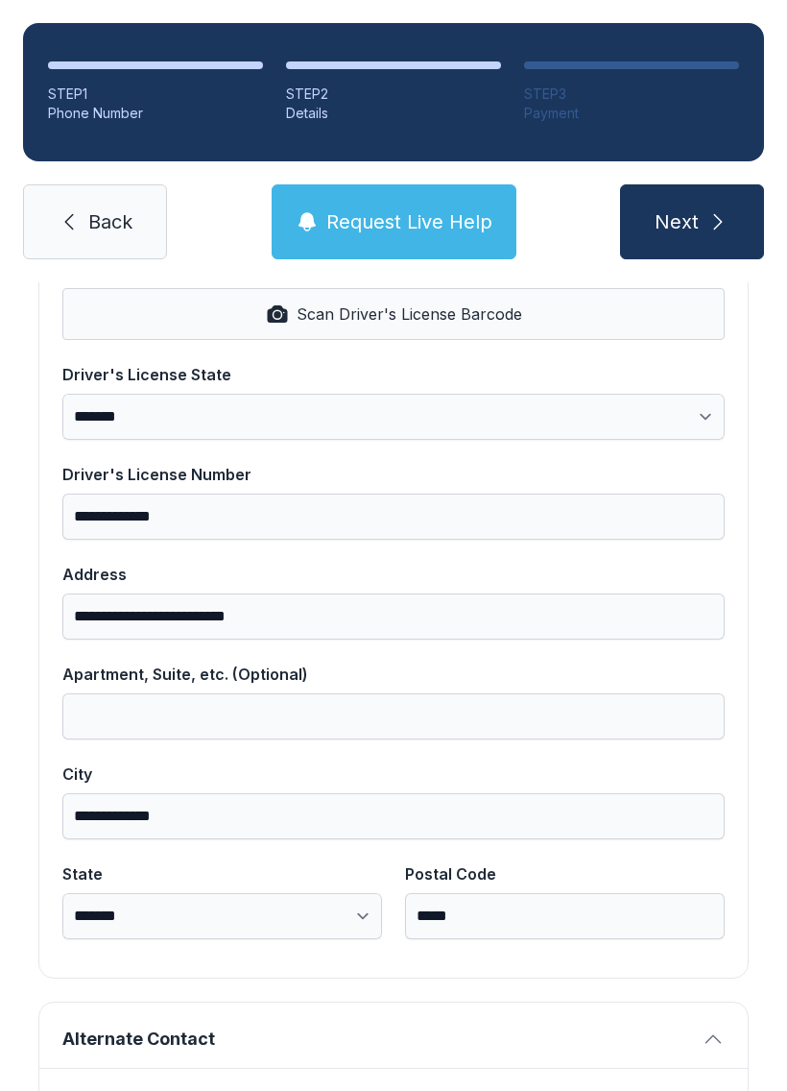
scroll to position [854, 0]
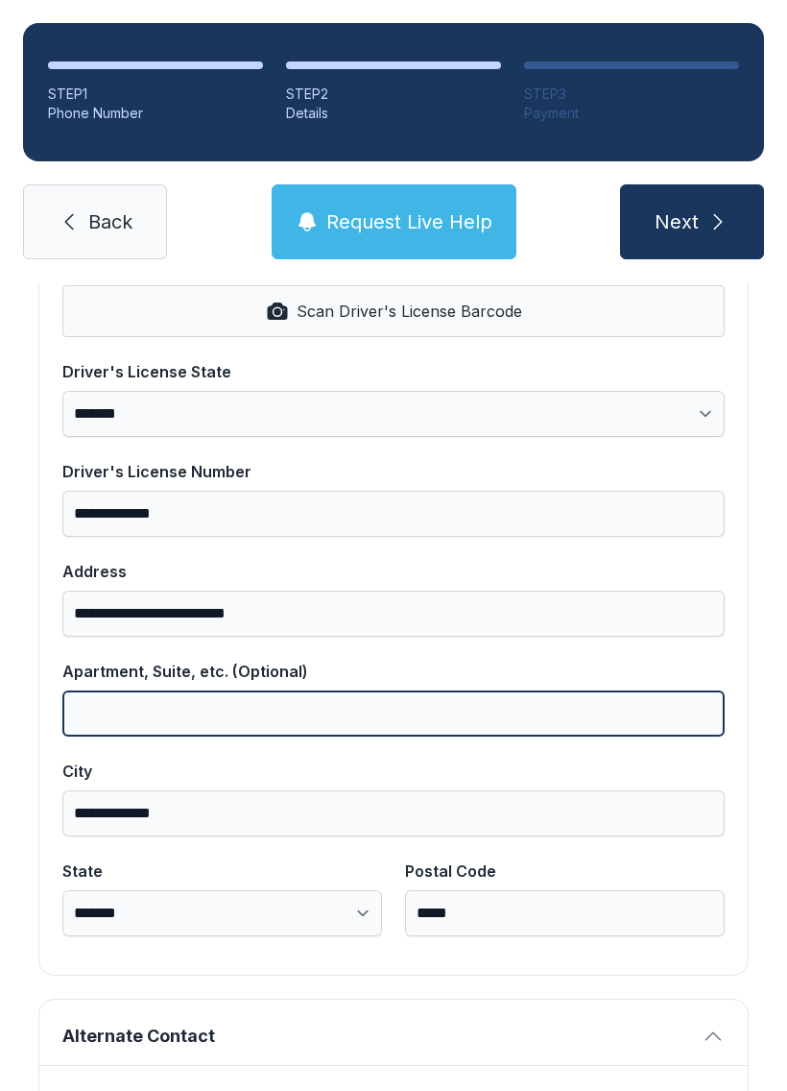
click at [186, 690] on input "Apartment, Suite, etc. (Optional)" at bounding box center [393, 713] width 662 height 46
type input "***"
click at [691, 184] on button "Next" at bounding box center [692, 221] width 144 height 75
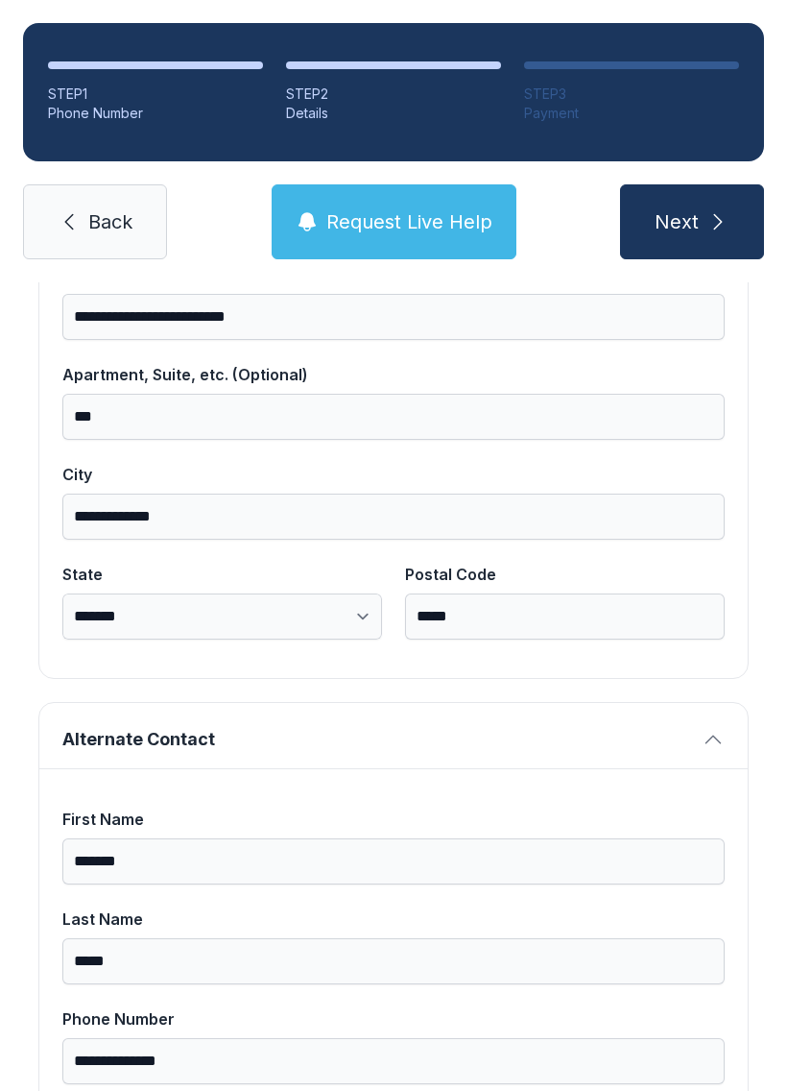
scroll to position [1152, 0]
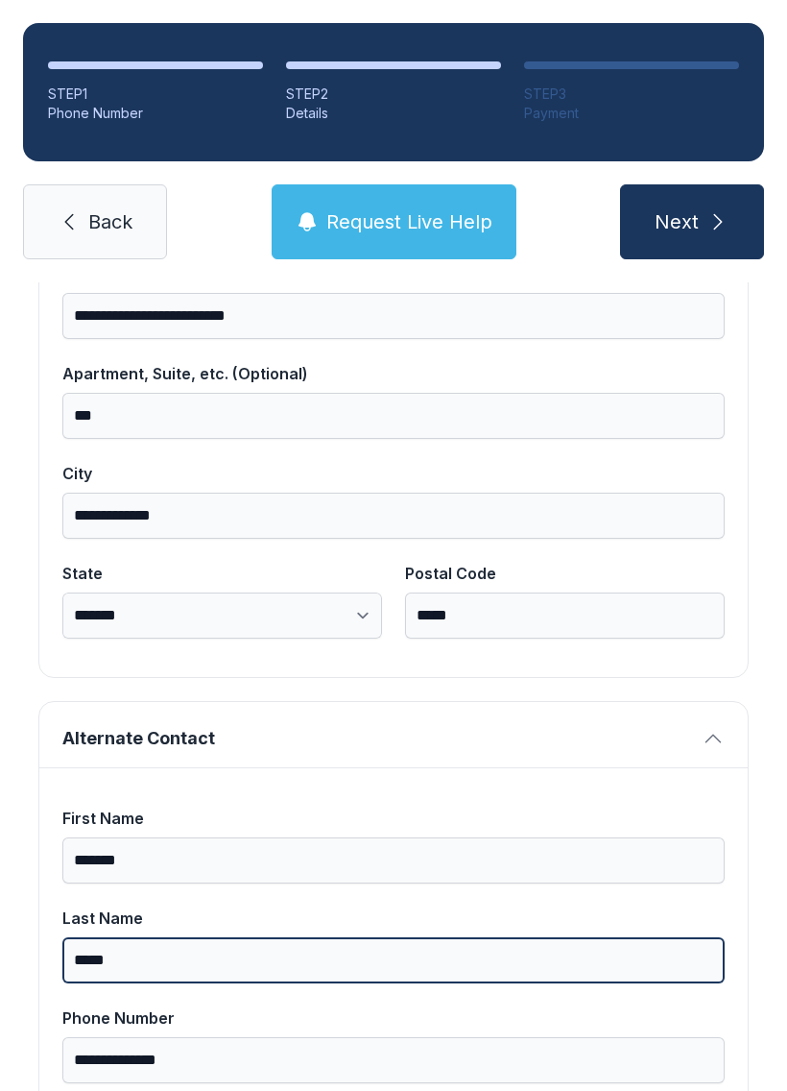
click at [711, 939] on input "*****" at bounding box center [393, 960] width 662 height 46
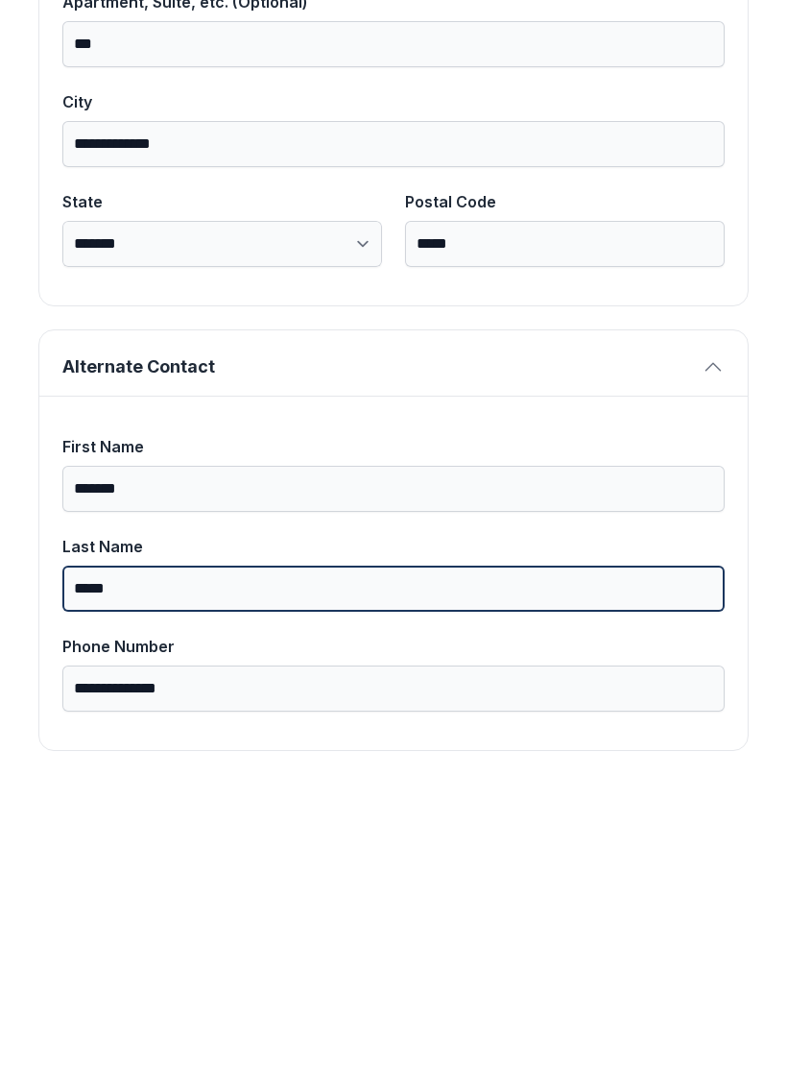
scroll to position [1218, 0]
click at [691, 184] on button "Next" at bounding box center [692, 221] width 144 height 75
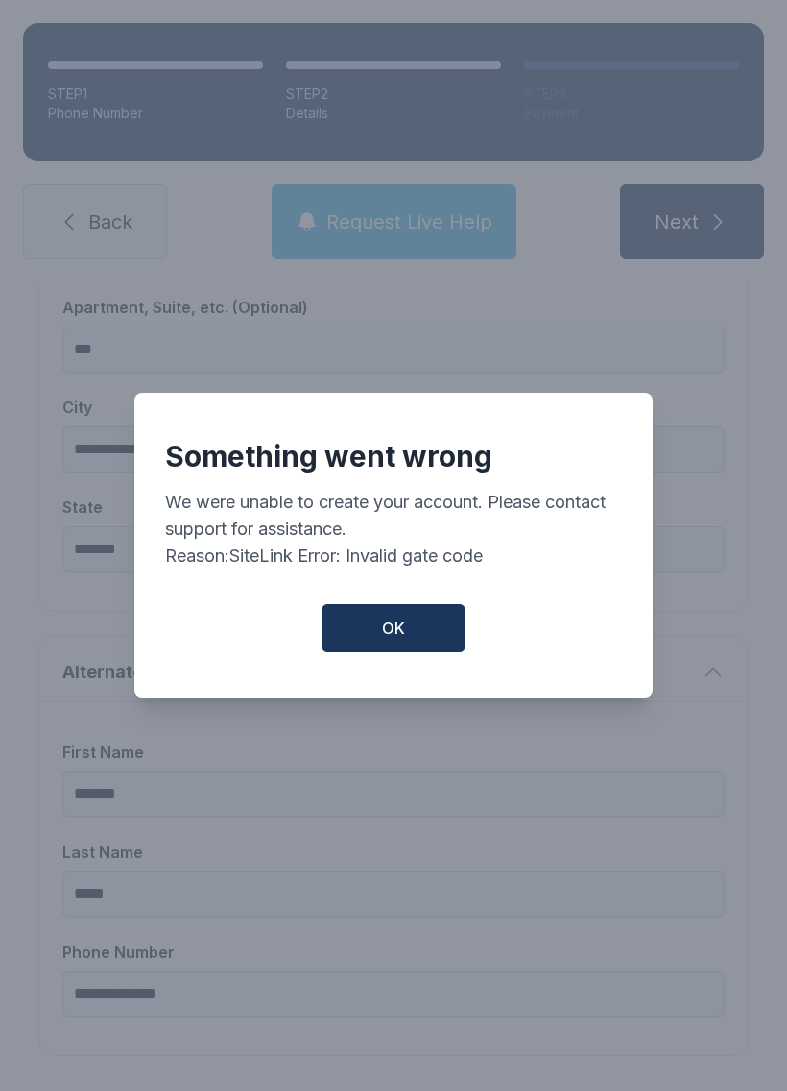
click at [399, 629] on span "OK" at bounding box center [393, 627] width 23 height 23
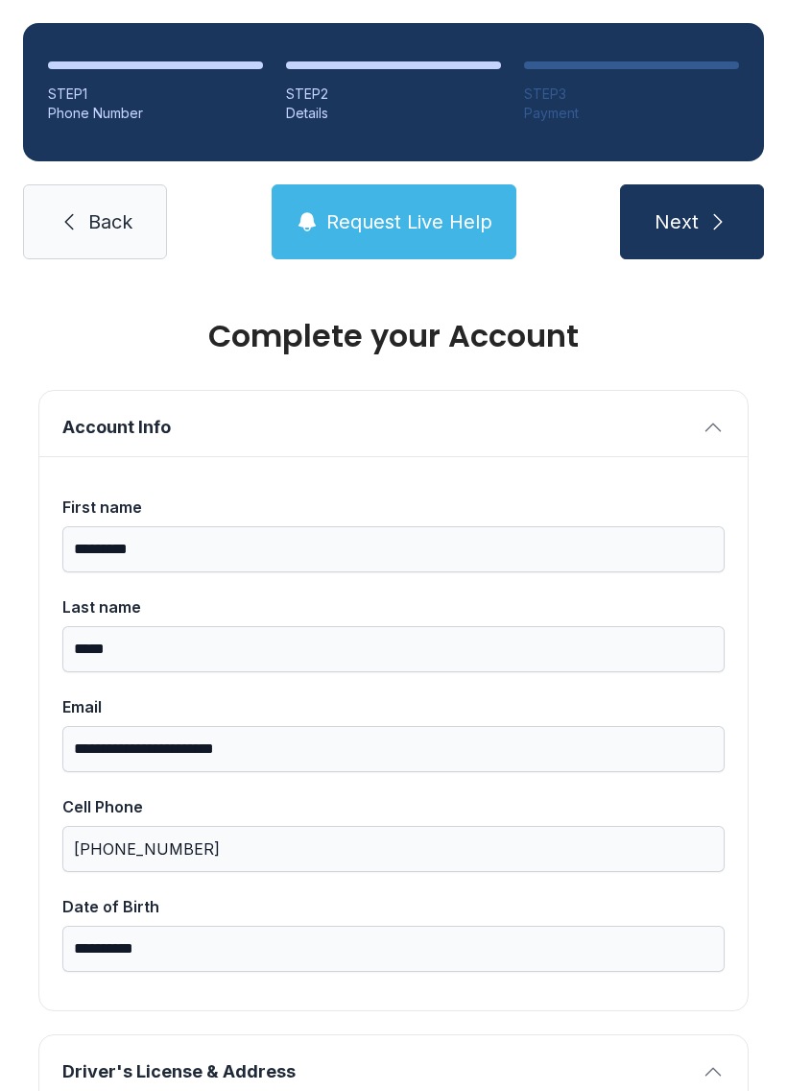
scroll to position [0, 0]
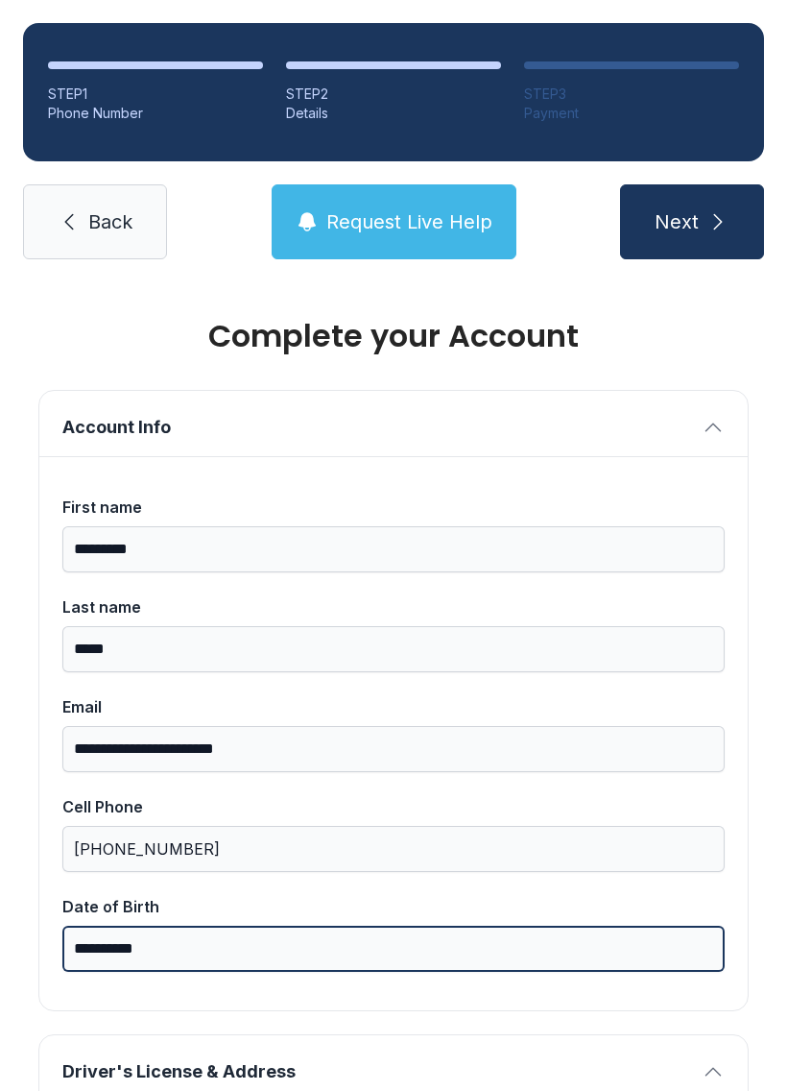
click at [221, 926] on input "**********" at bounding box center [393, 949] width 662 height 46
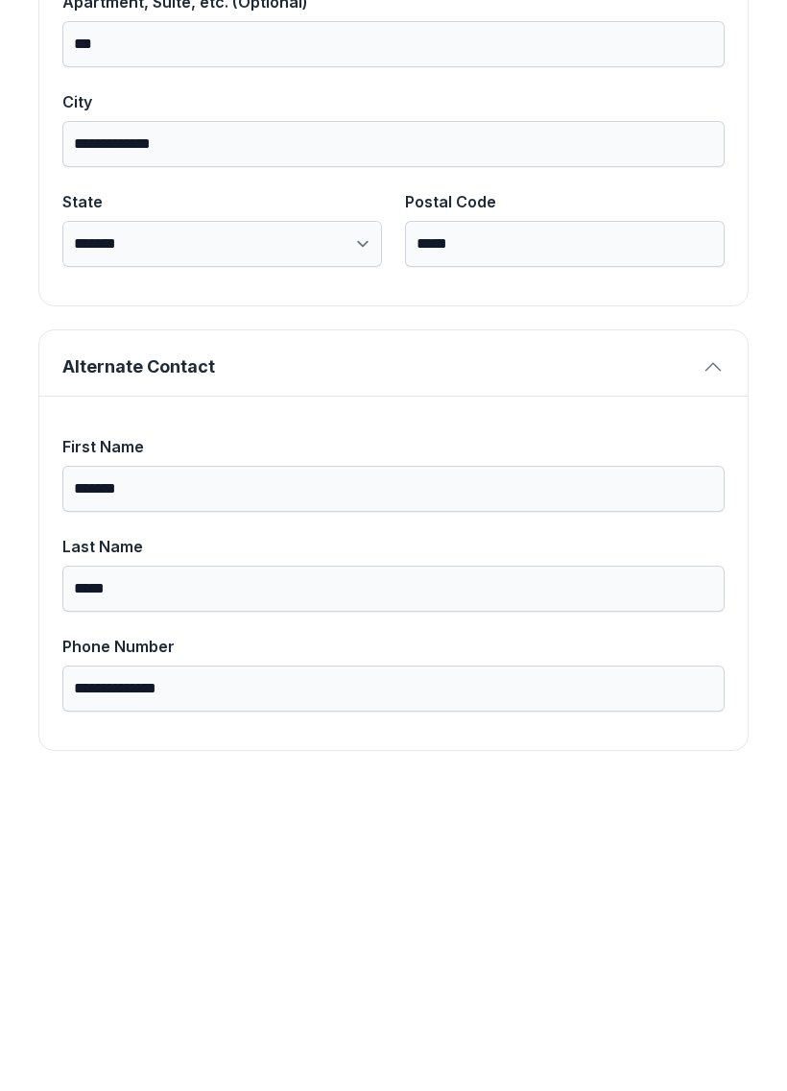
scroll to position [1218, 0]
click at [691, 184] on button "Next" at bounding box center [692, 221] width 144 height 75
click at [476, 738] on div "**********" at bounding box center [393, 98] width 787 height 2069
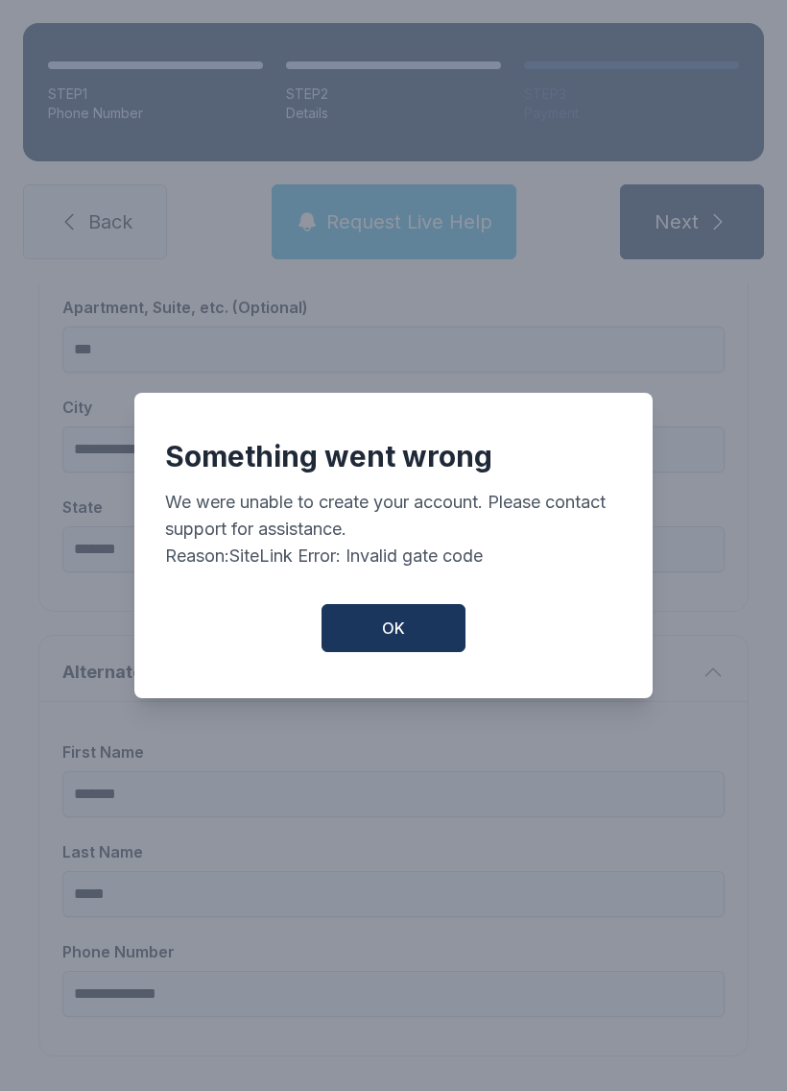
click at [421, 632] on button "OK" at bounding box center [394, 628] width 144 height 48
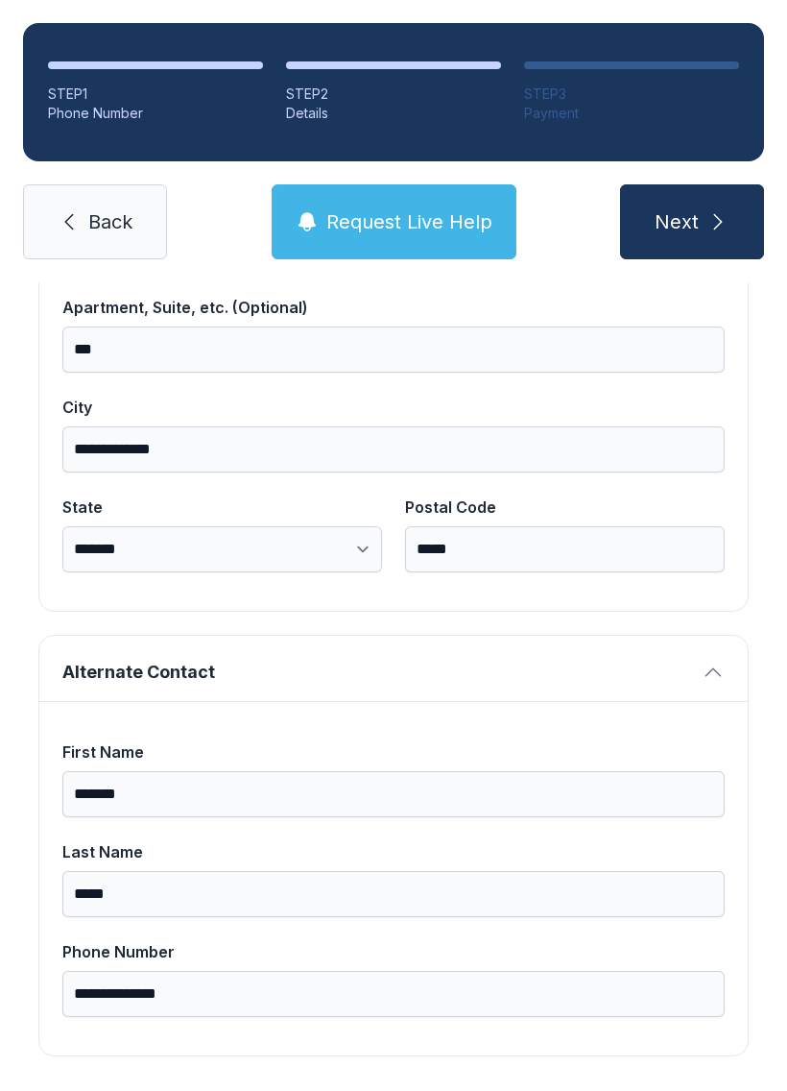
click at [129, 204] on link "Back" at bounding box center [95, 221] width 144 height 75
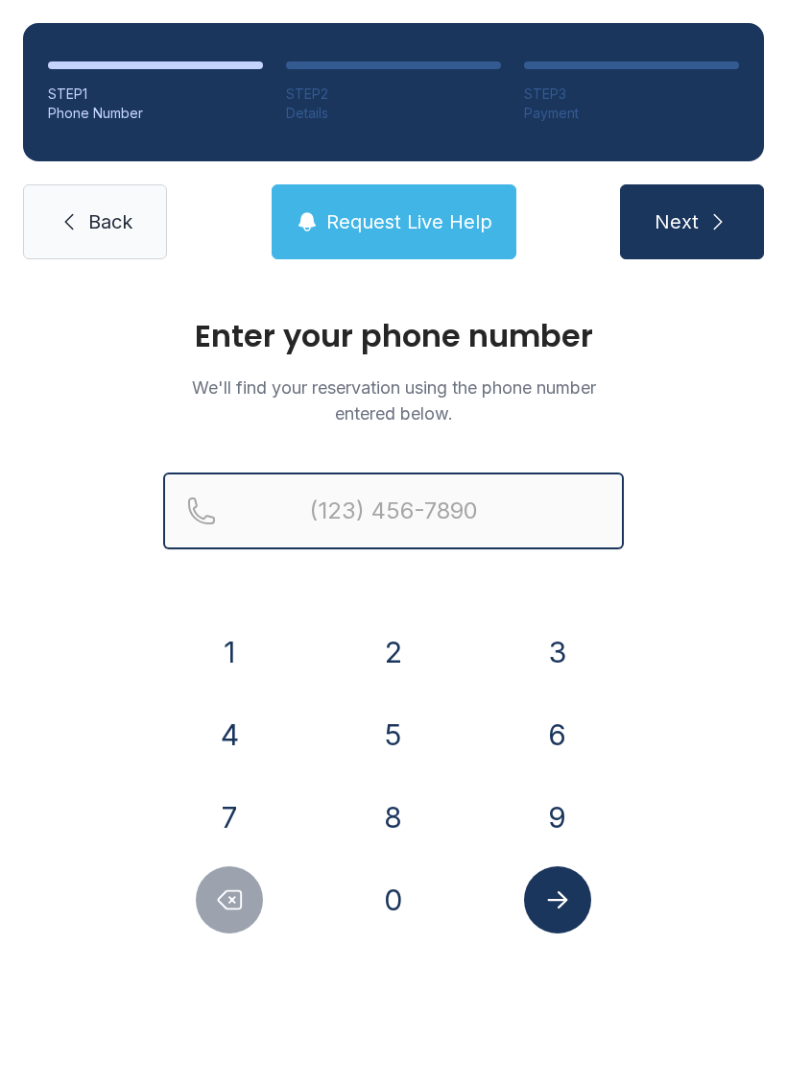
click at [373, 520] on input "Reservation phone number" at bounding box center [393, 510] width 461 height 77
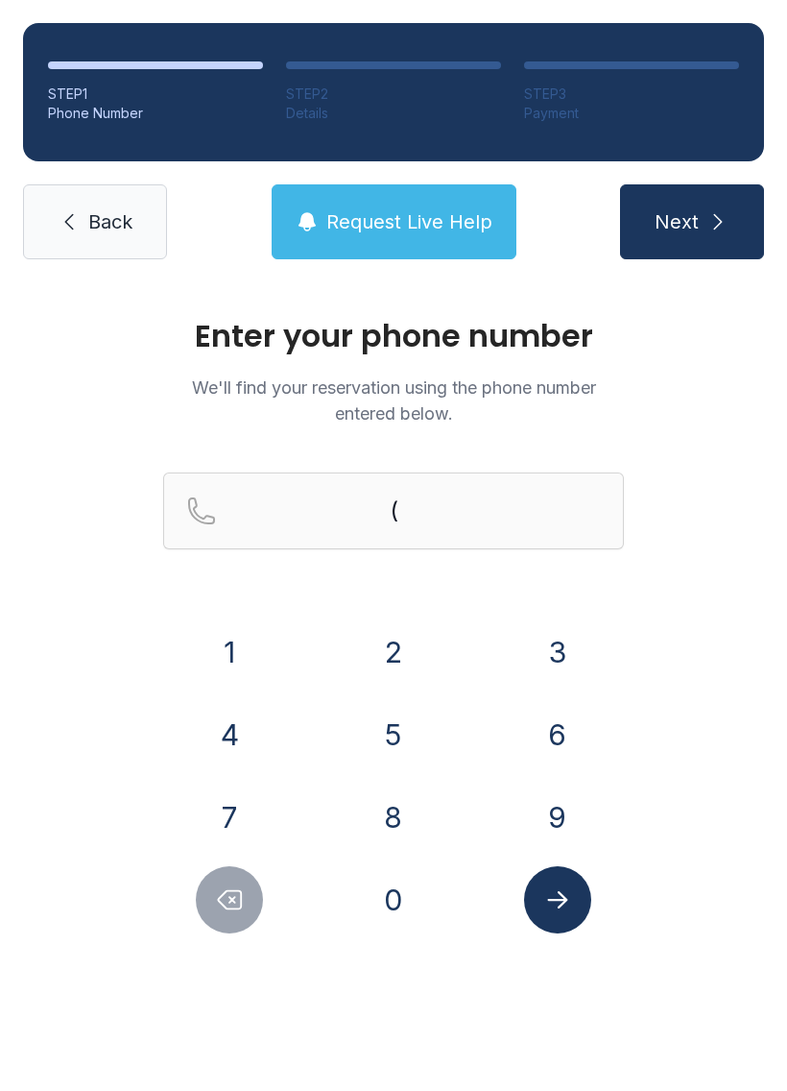
click at [229, 636] on button "1" at bounding box center [229, 651] width 67 height 67
click at [393, 802] on button "8" at bounding box center [393, 816] width 67 height 67
click at [556, 655] on button "3" at bounding box center [557, 651] width 67 height 67
click at [436, 500] on input "(183)" at bounding box center [393, 510] width 461 height 77
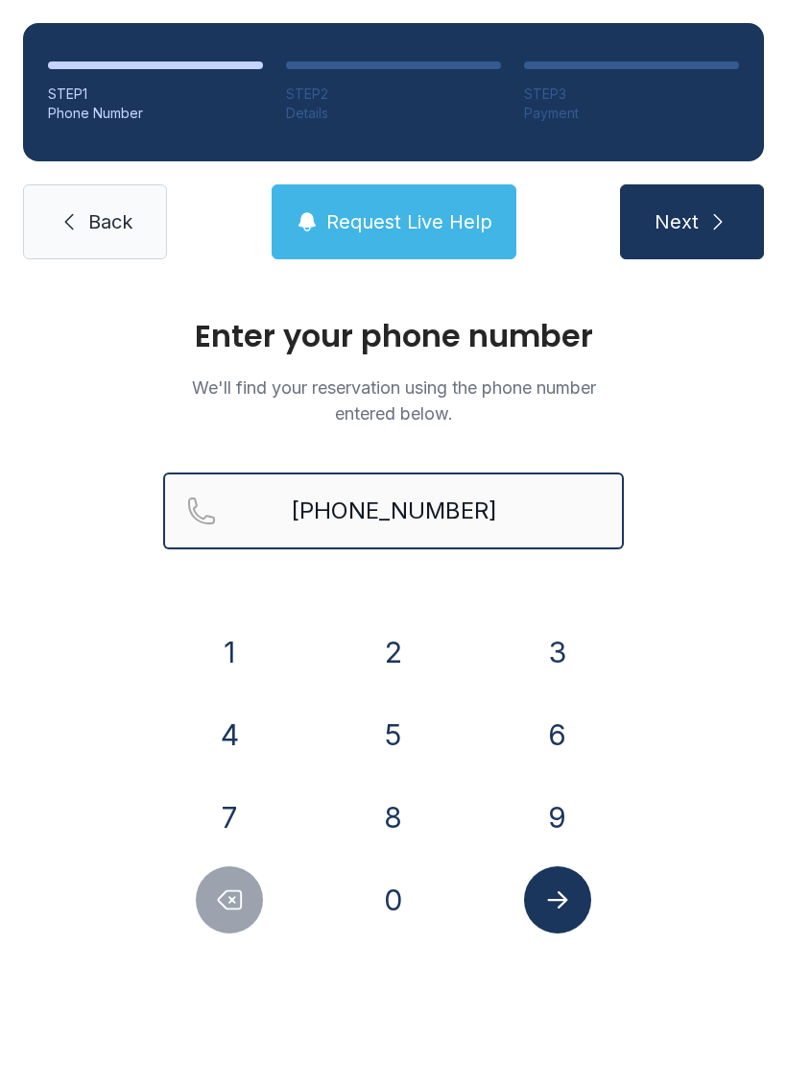
type input "[PHONE_NUMBER]"
click at [691, 222] on button "Next" at bounding box center [692, 221] width 144 height 75
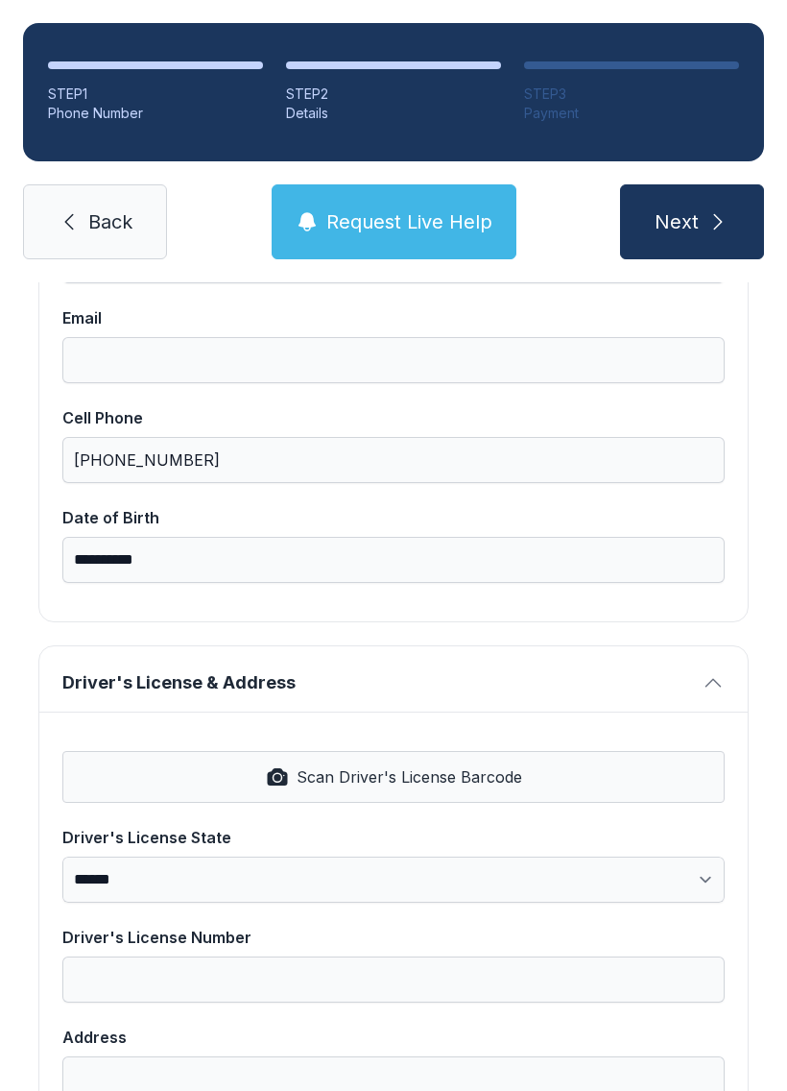
scroll to position [383, 0]
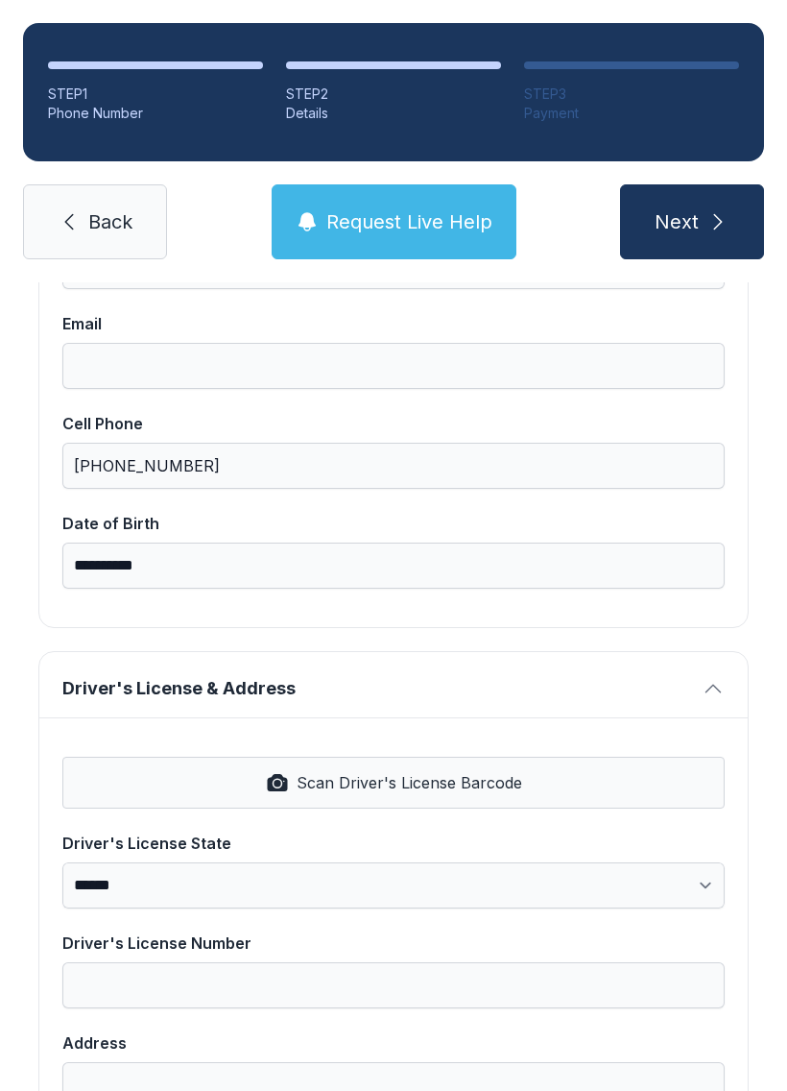
click at [93, 215] on span "Back" at bounding box center [110, 221] width 44 height 27
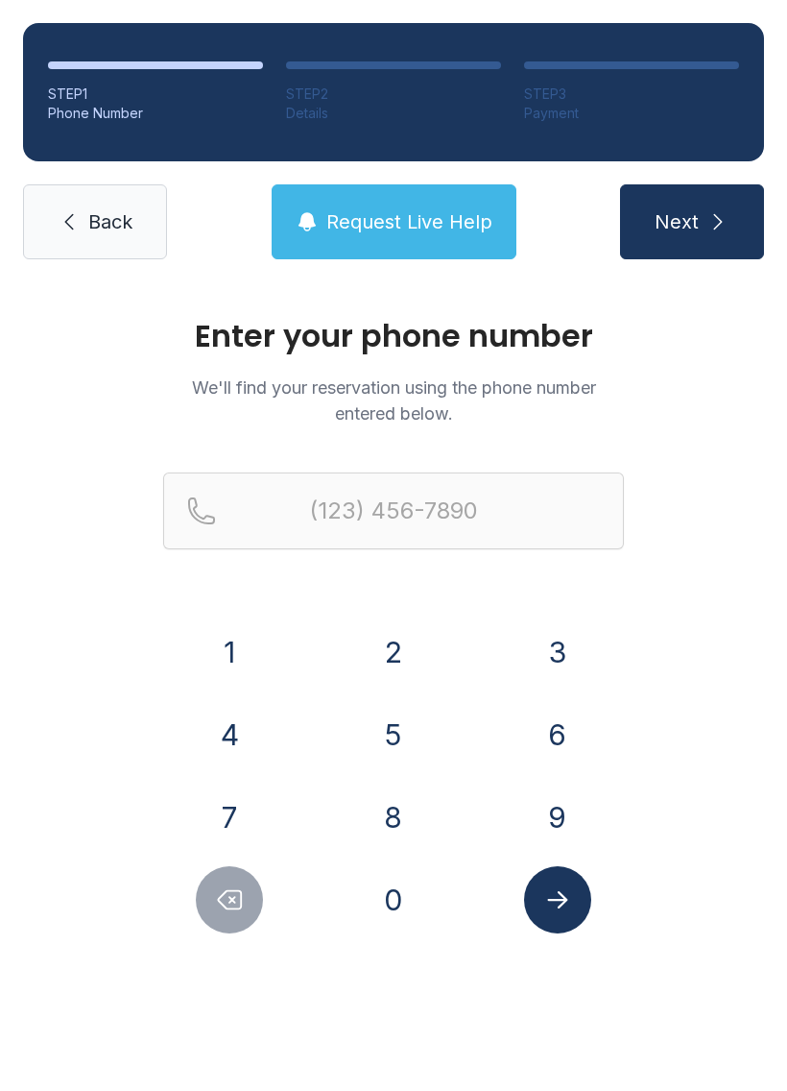
click at [112, 223] on span "Back" at bounding box center [110, 221] width 44 height 27
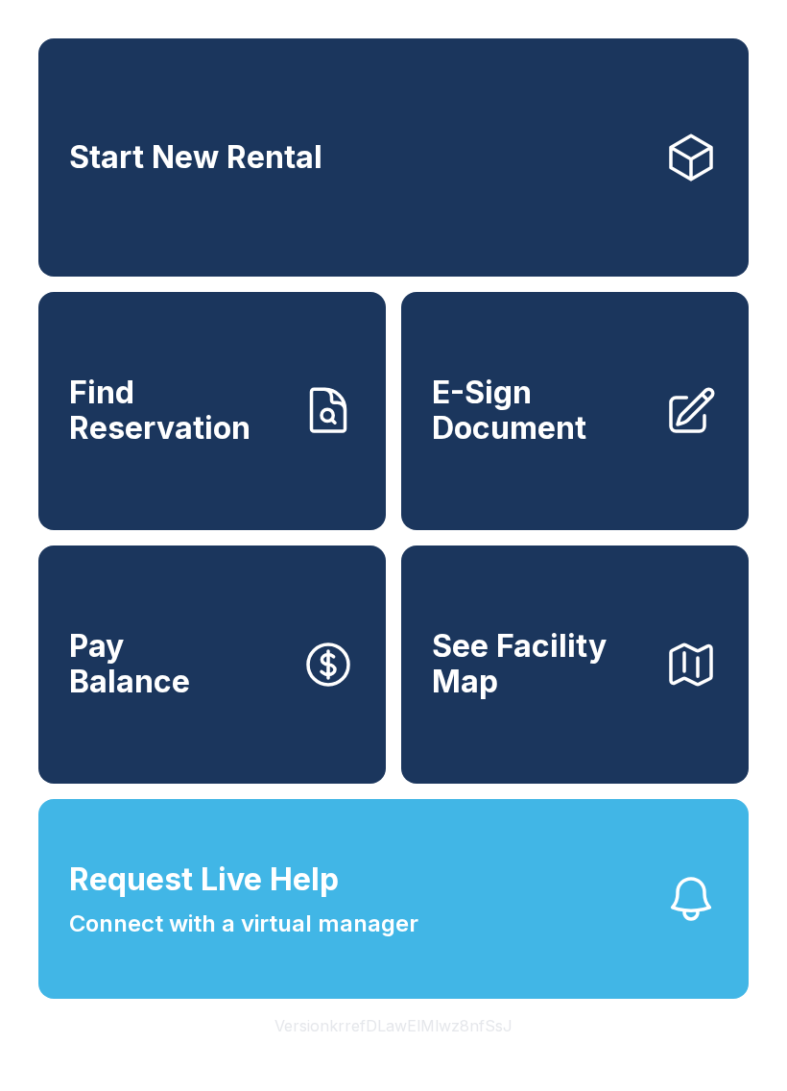
click at [600, 421] on span "E-Sign Document" at bounding box center [540, 410] width 217 height 70
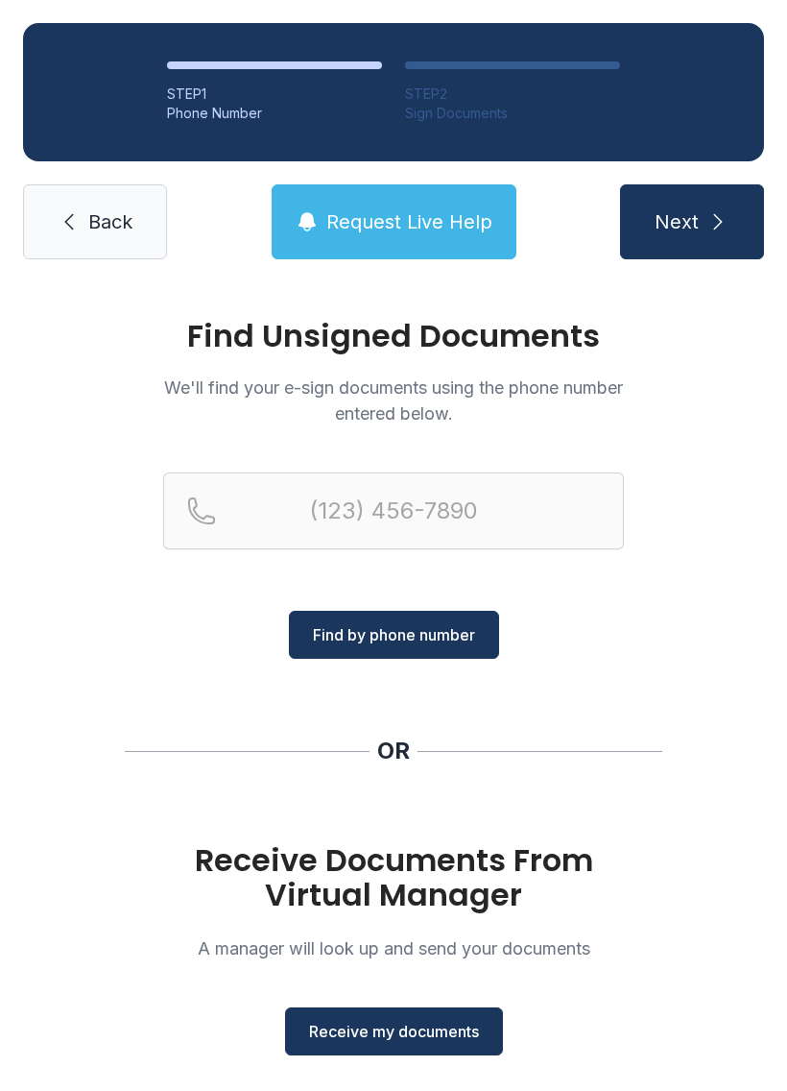
click at [423, 1035] on span "Receive my documents" at bounding box center [394, 1031] width 170 height 23
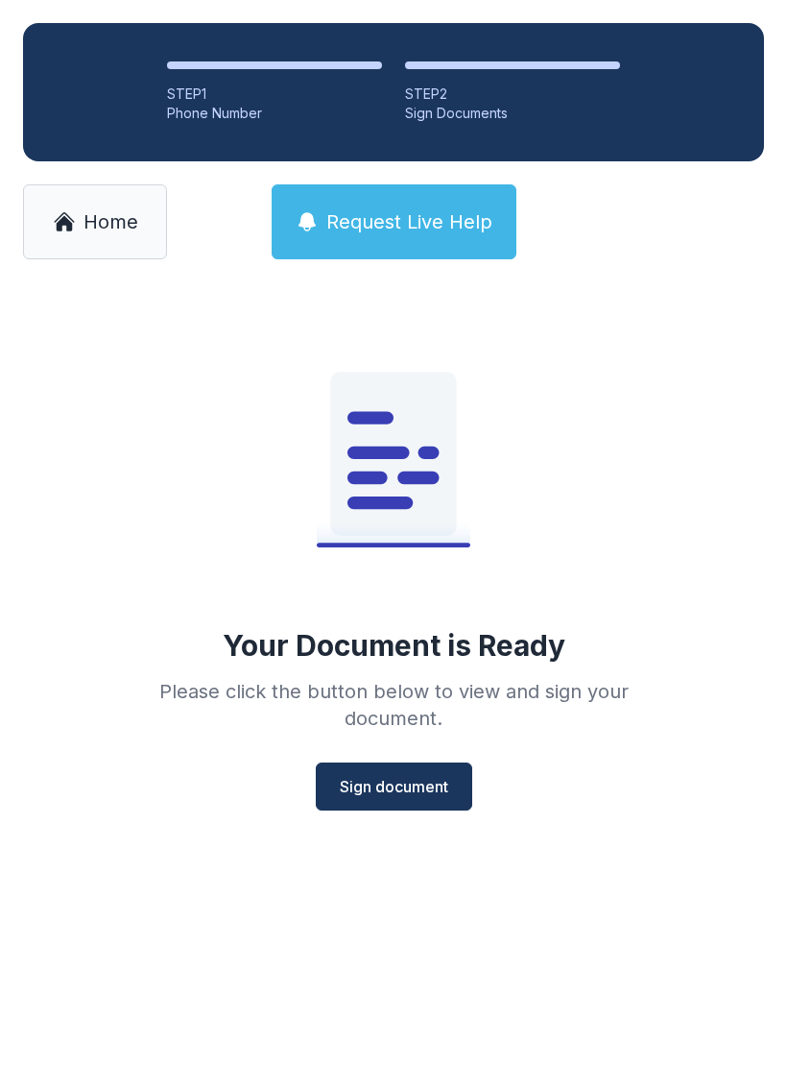
click at [411, 786] on span "Sign document" at bounding box center [394, 786] width 108 height 23
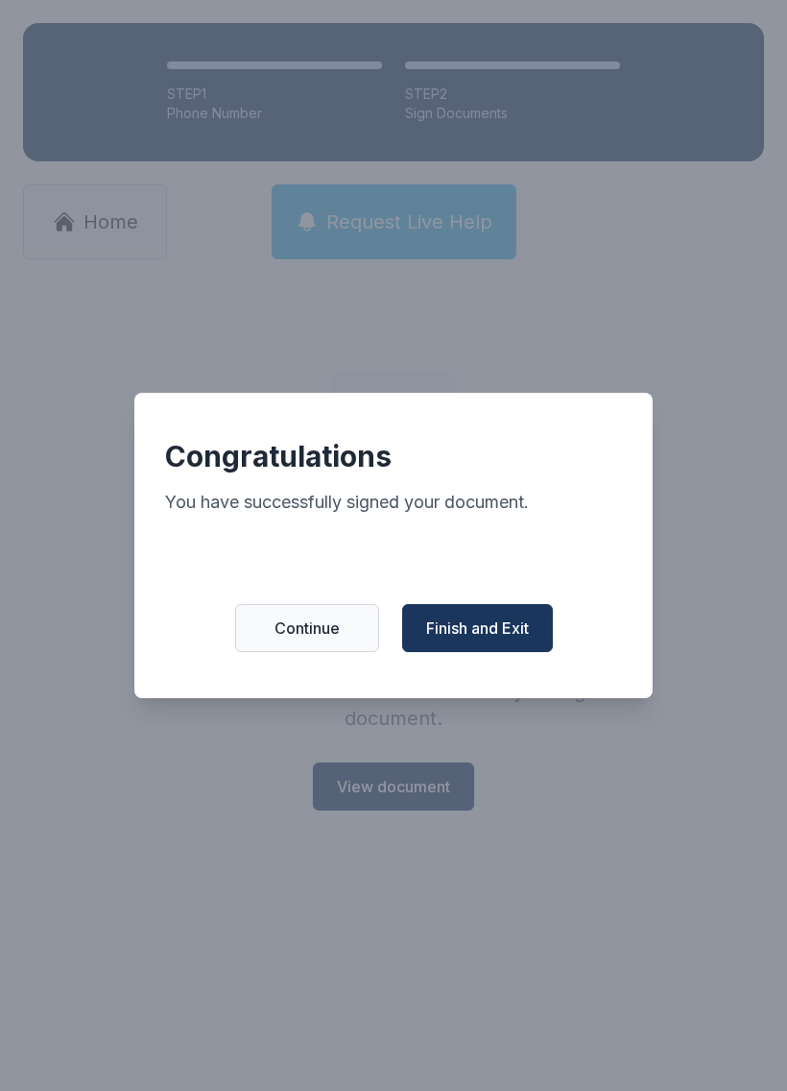
click at [491, 626] on span "Finish and Exit" at bounding box center [477, 627] width 103 height 23
